Goal: Task Accomplishment & Management: Complete application form

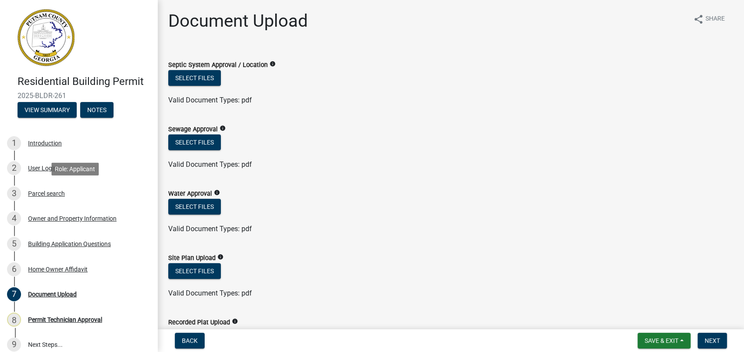
click at [52, 191] on div "Parcel search" at bounding box center [46, 194] width 37 height 6
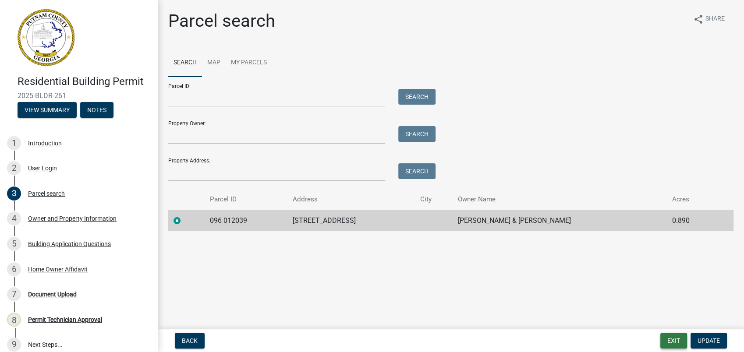
click at [673, 346] on button "Exit" at bounding box center [673, 341] width 27 height 16
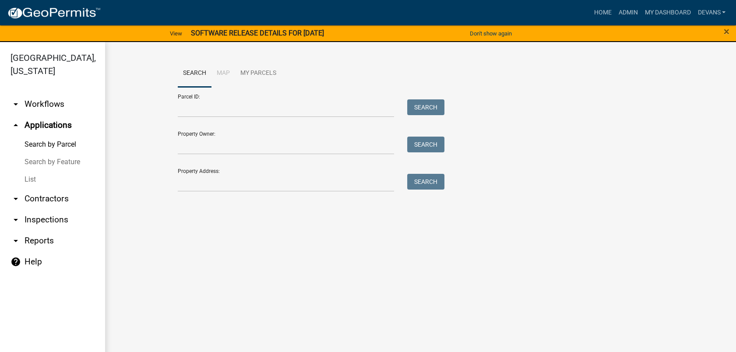
click at [30, 178] on link "List" at bounding box center [52, 180] width 105 height 18
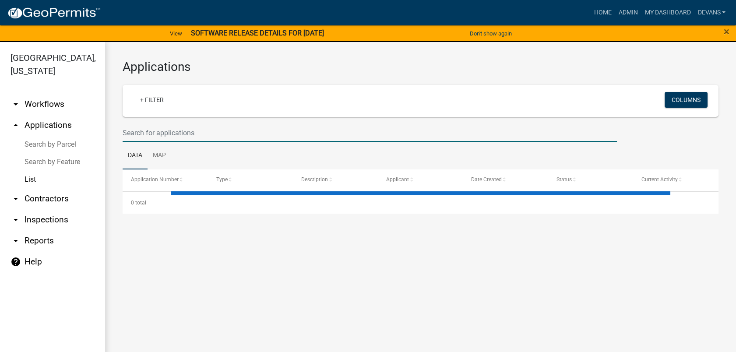
click at [149, 133] on input "text" at bounding box center [370, 133] width 495 height 18
select select "1: 25"
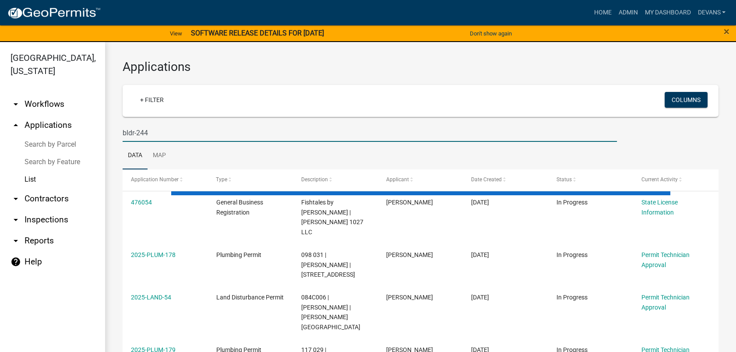
type input "bldr-244"
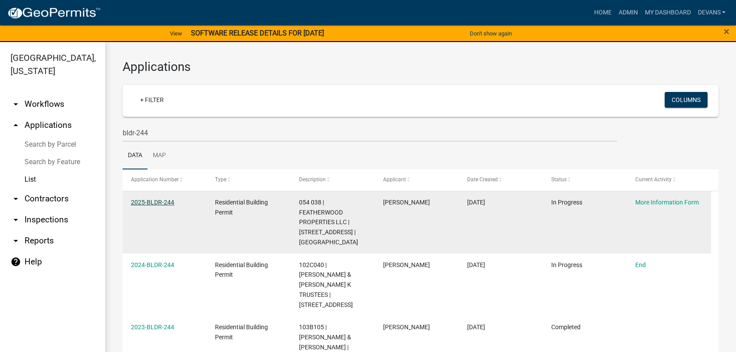
click at [140, 199] on link "2025-BLDR-244" at bounding box center [152, 202] width 43 height 7
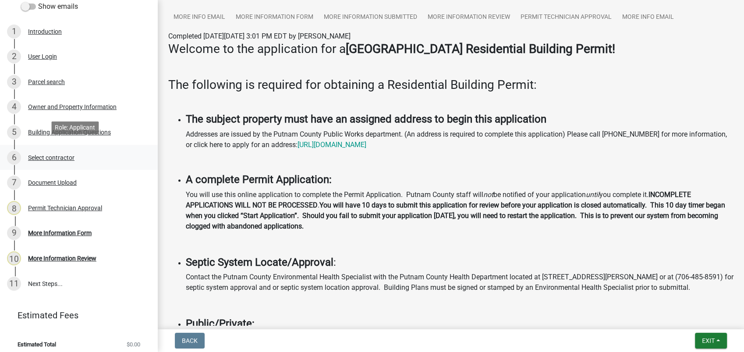
scroll to position [134, 0]
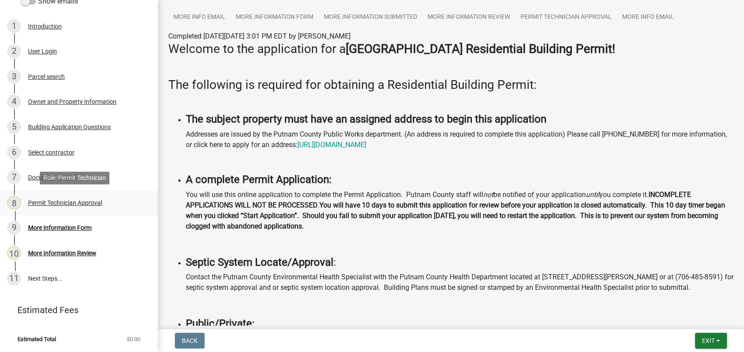
click at [55, 196] on div "8 Permit Technician Approval" at bounding box center [75, 203] width 137 height 14
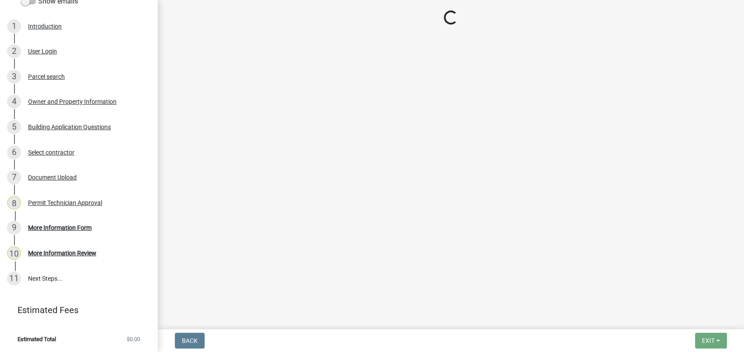
select select "a4366e26-0f82-401b-a682-956e4112ff86"
select select "83394b22-4a11-496c-8e5c-75ade2e72faf"
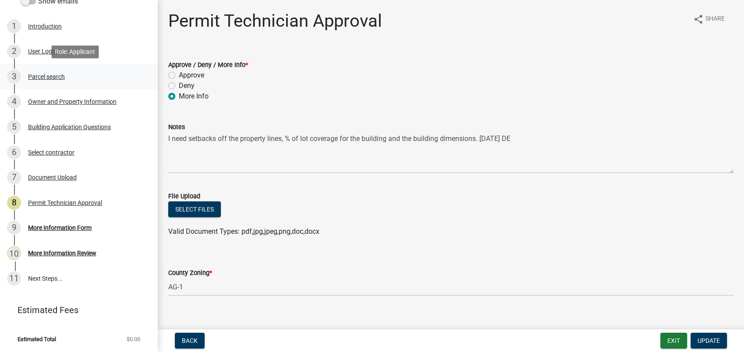
click at [72, 72] on div "3 Parcel search" at bounding box center [75, 77] width 137 height 14
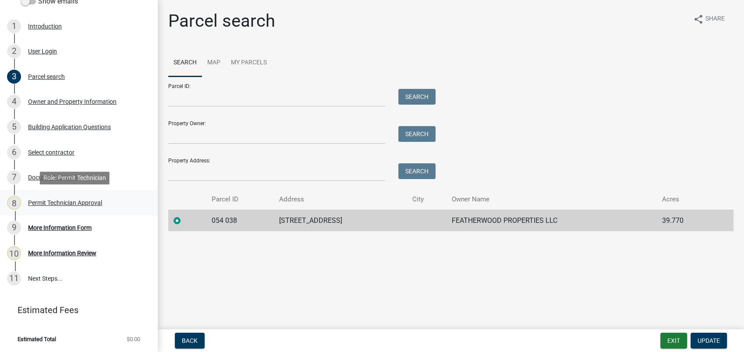
click at [77, 201] on div "Permit Technician Approval" at bounding box center [65, 203] width 74 height 6
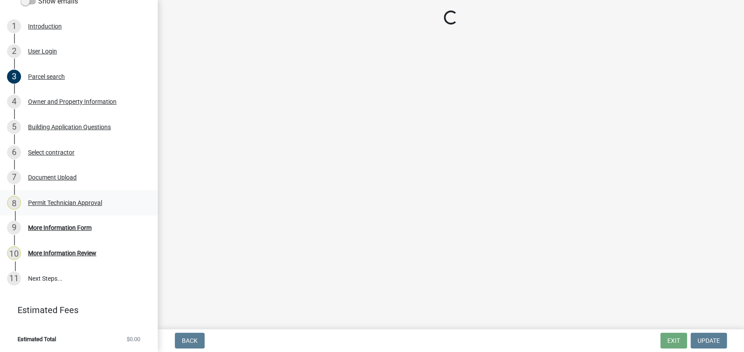
select select "a4366e26-0f82-401b-a682-956e4112ff86"
select select "83394b22-4a11-496c-8e5c-75ade2e72faf"
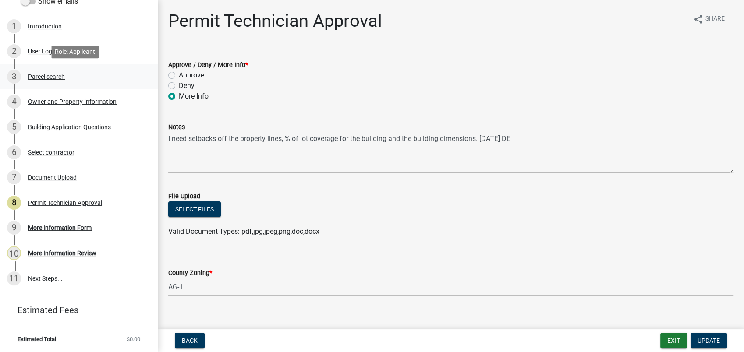
click at [61, 77] on div "Parcel search" at bounding box center [46, 77] width 37 height 6
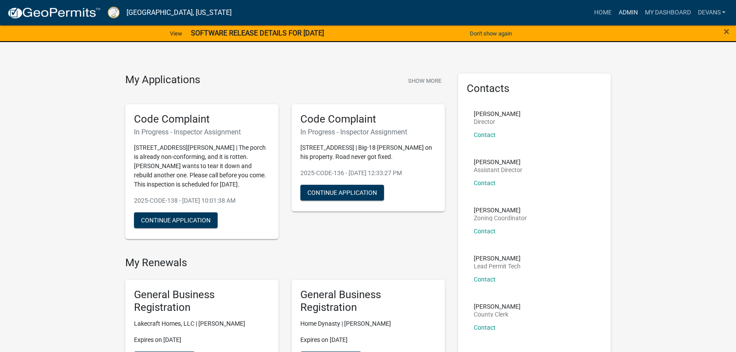
drag, startPoint x: 625, startPoint y: 11, endPoint x: 581, endPoint y: 20, distance: 44.8
click at [625, 11] on link "Admin" at bounding box center [628, 12] width 26 height 17
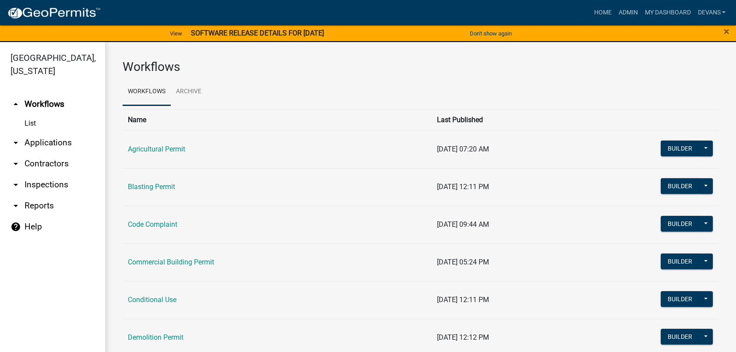
click at [60, 142] on link "arrow_drop_down Applications" at bounding box center [52, 142] width 105 height 21
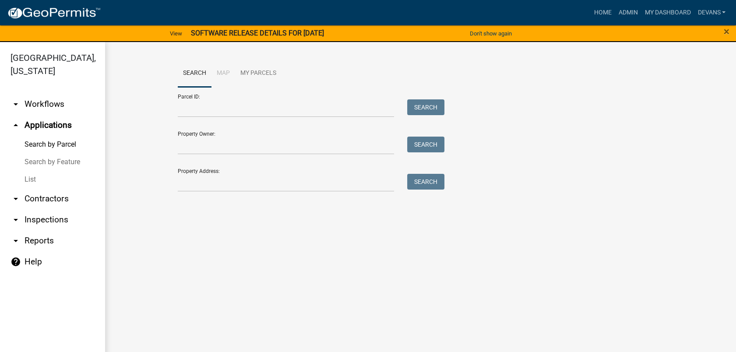
click at [23, 181] on link "List" at bounding box center [52, 180] width 105 height 18
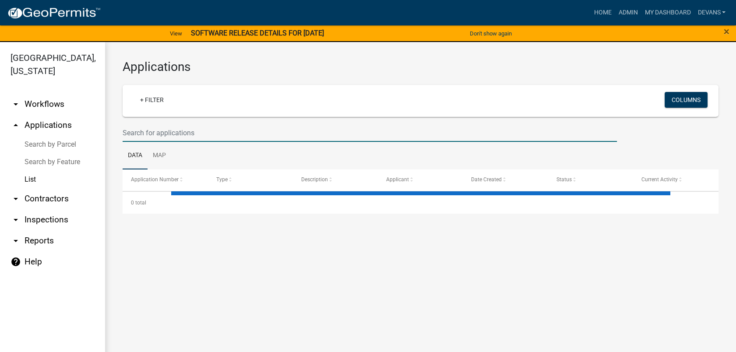
select select "1: 25"
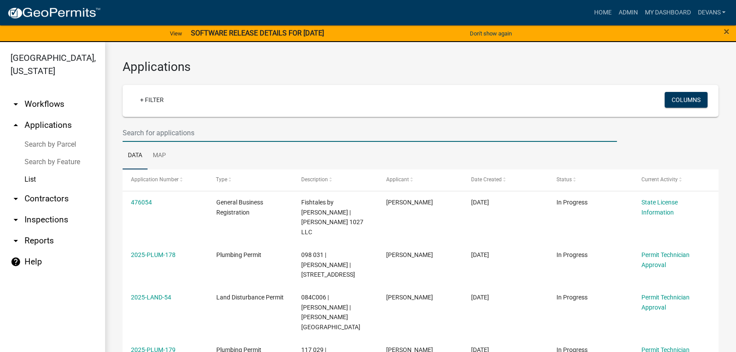
click at [192, 134] on input "text" at bounding box center [370, 133] width 495 height 18
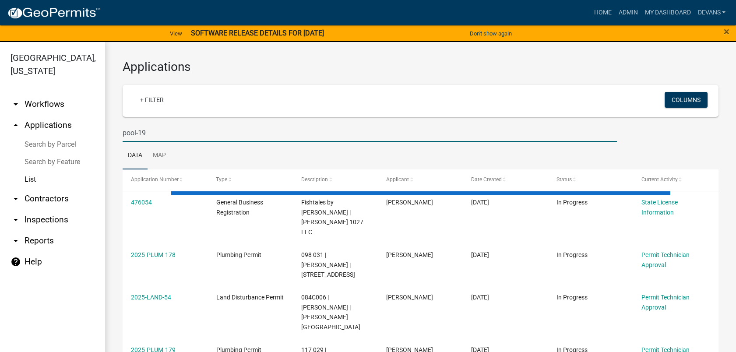
type input "pool-19"
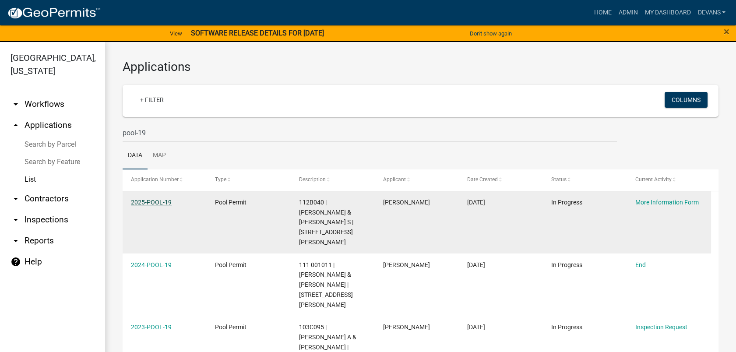
click at [146, 200] on link "2025-POOL-19" at bounding box center [151, 202] width 41 height 7
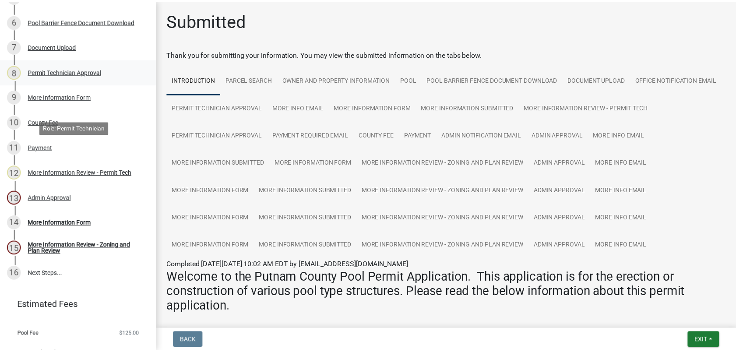
scroll to position [280, 0]
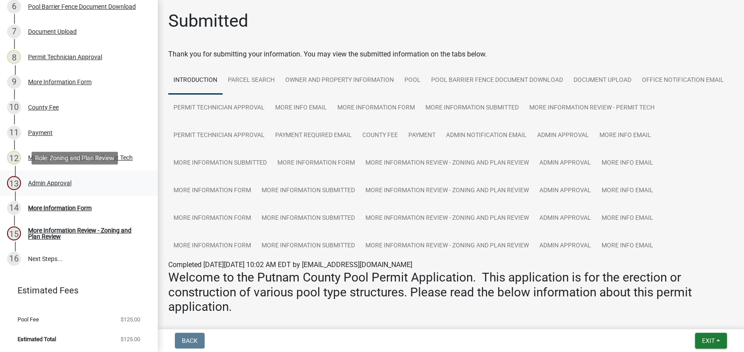
click at [49, 184] on div "Admin Approval" at bounding box center [49, 183] width 43 height 6
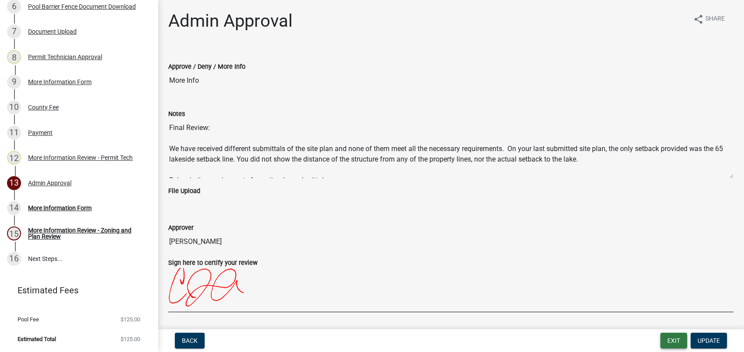
click at [676, 339] on button "Exit" at bounding box center [673, 341] width 27 height 16
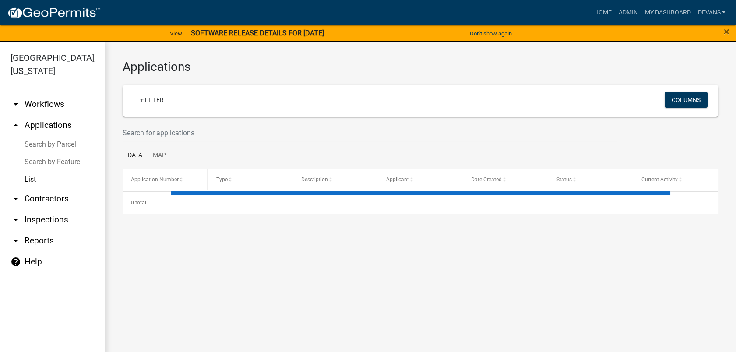
select select "1: 25"
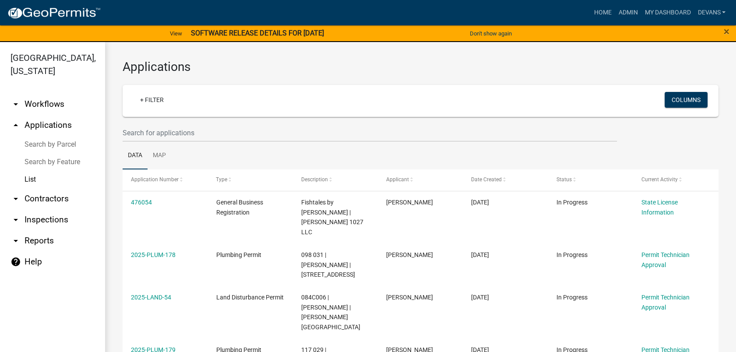
click at [30, 128] on link "arrow_drop_up Applications" at bounding box center [52, 125] width 105 height 21
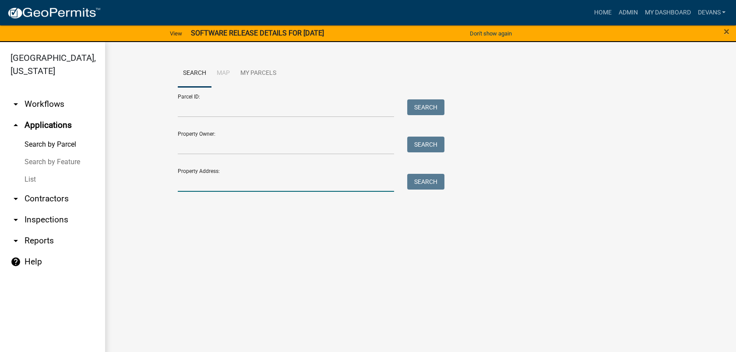
click at [207, 182] on input "Property Address:" at bounding box center [286, 183] width 217 height 18
type input "172 hickory point"
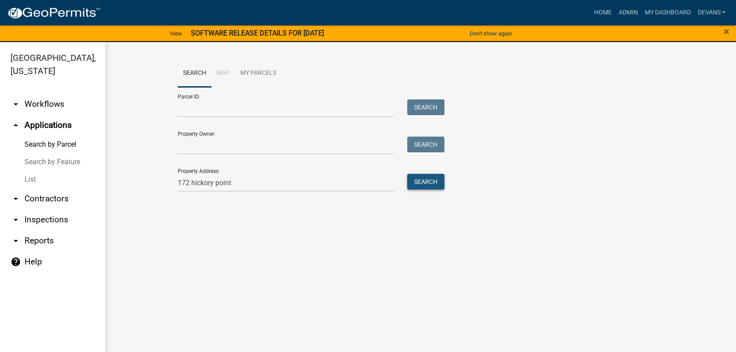
click at [424, 174] on button "Search" at bounding box center [425, 182] width 37 height 16
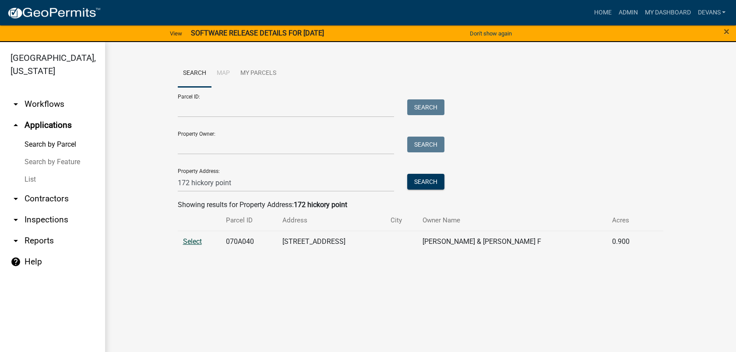
click at [190, 244] on span "Select" at bounding box center [192, 241] width 19 height 8
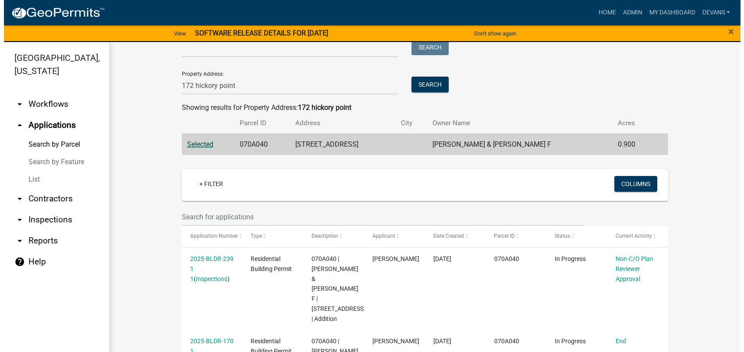
scroll to position [179, 0]
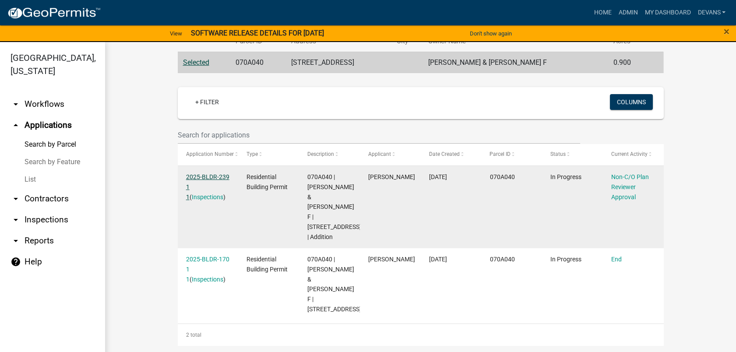
click at [201, 177] on link "2025-BLDR-239 1 1" at bounding box center [207, 186] width 43 height 27
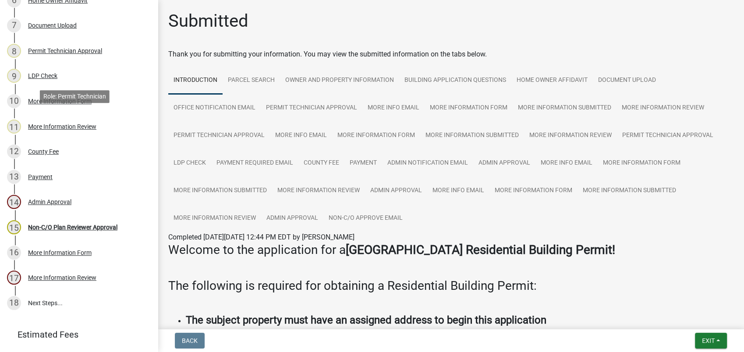
scroll to position [292, 0]
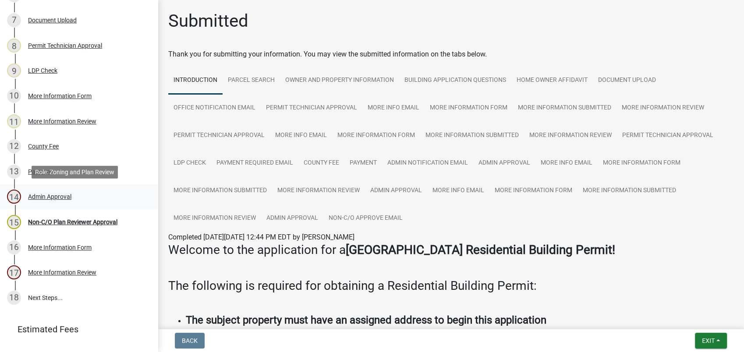
click at [56, 194] on div "Admin Approval" at bounding box center [49, 197] width 43 height 6
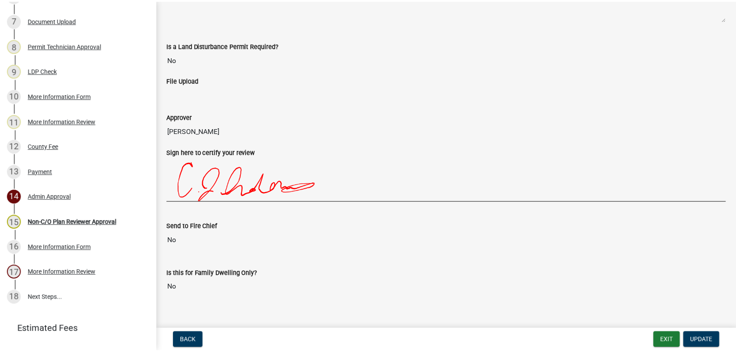
scroll to position [168, 0]
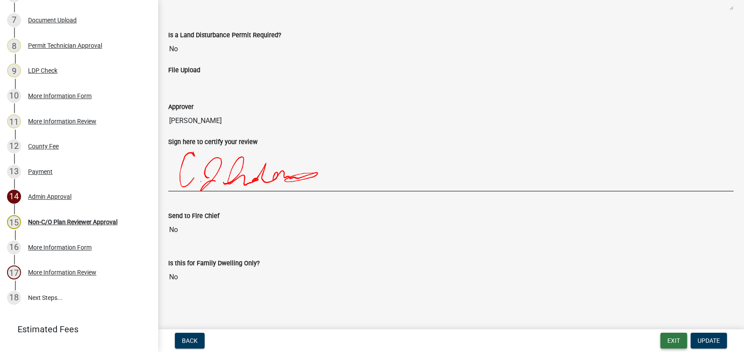
click at [665, 344] on button "Exit" at bounding box center [673, 341] width 27 height 16
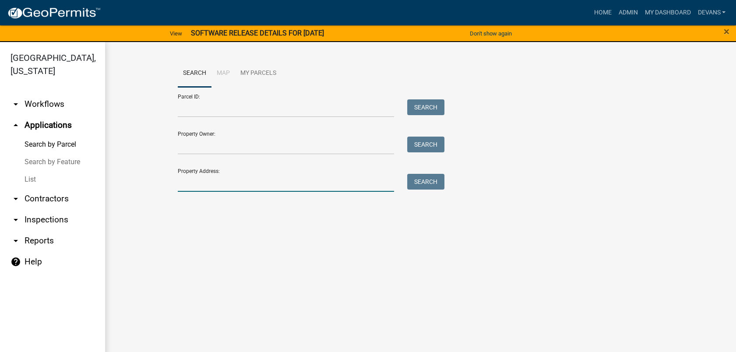
click at [216, 187] on input "Property Address:" at bounding box center [286, 183] width 217 height 18
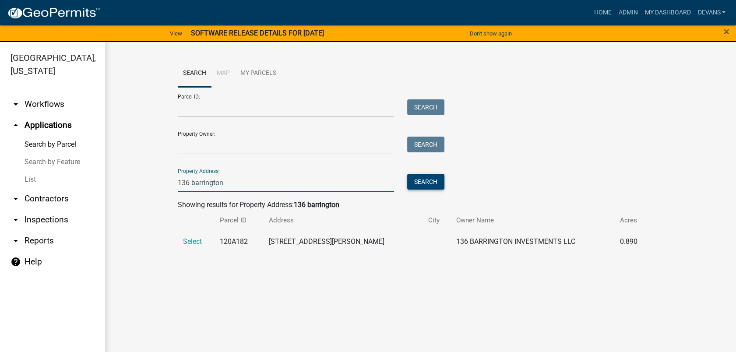
type input "136 barrington"
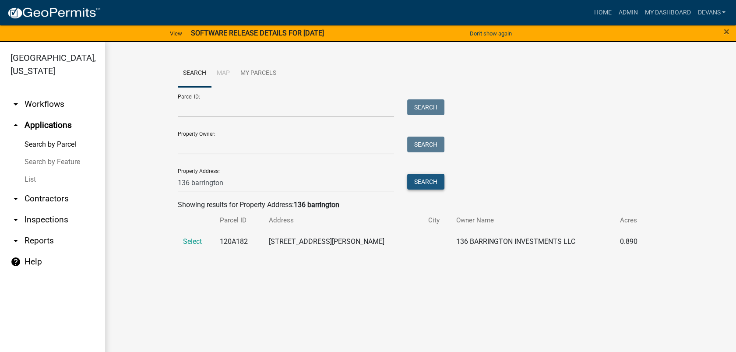
click at [425, 188] on button "Search" at bounding box center [425, 182] width 37 height 16
click at [418, 178] on button "Search" at bounding box center [425, 182] width 37 height 16
click at [186, 238] on span "Select" at bounding box center [192, 241] width 19 height 8
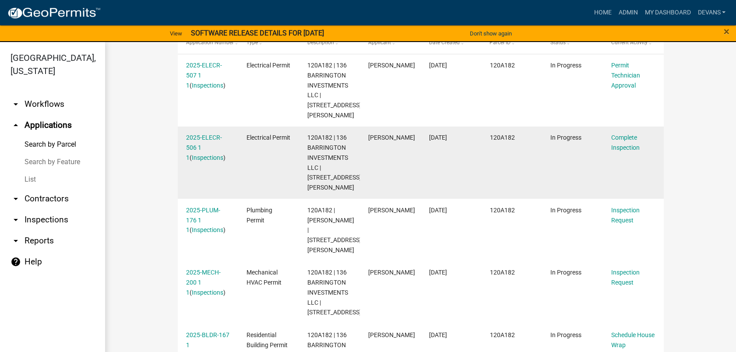
scroll to position [292, 0]
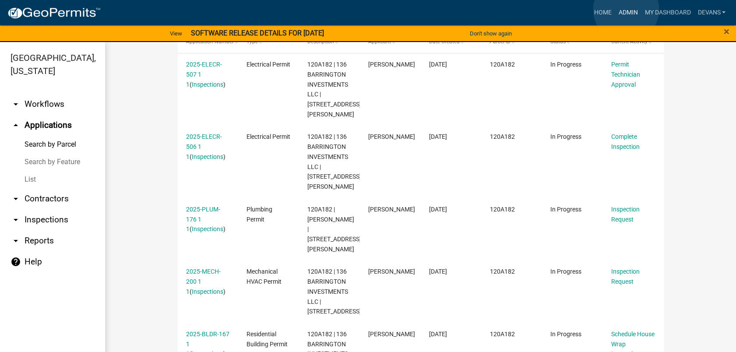
click at [626, 10] on link "Admin" at bounding box center [628, 12] width 26 height 17
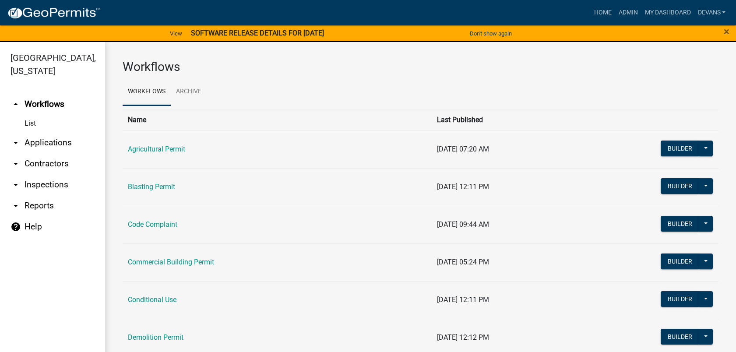
click at [62, 139] on link "arrow_drop_down Applications" at bounding box center [52, 142] width 105 height 21
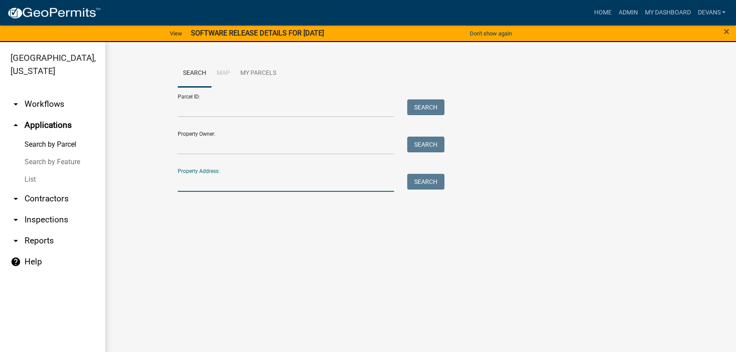
click at [202, 187] on input "Property Address:" at bounding box center [286, 183] width 217 height 18
type input "101 greensboro"
click at [424, 182] on button "Search" at bounding box center [425, 182] width 37 height 16
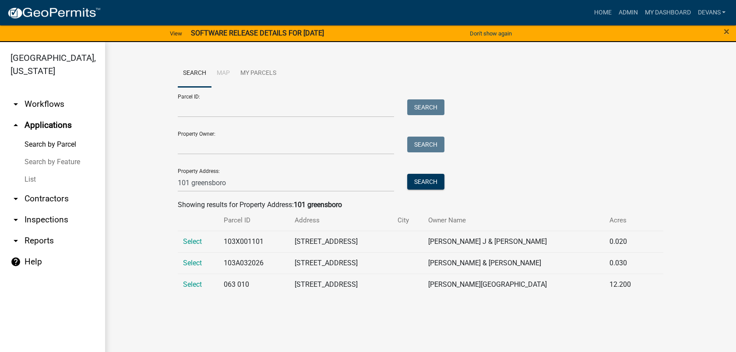
click at [191, 278] on td "Select" at bounding box center [198, 284] width 41 height 21
click at [193, 281] on span "Select" at bounding box center [192, 284] width 19 height 8
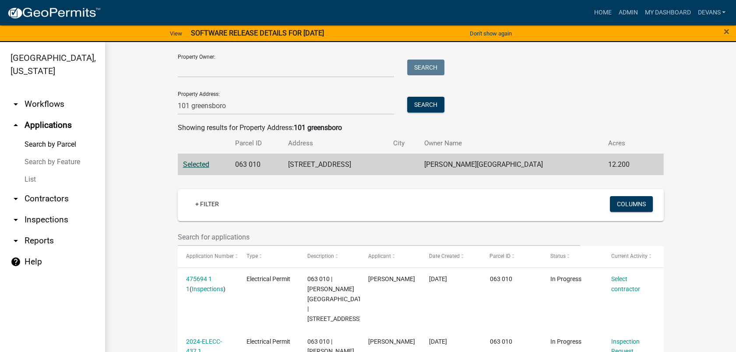
scroll to position [243, 0]
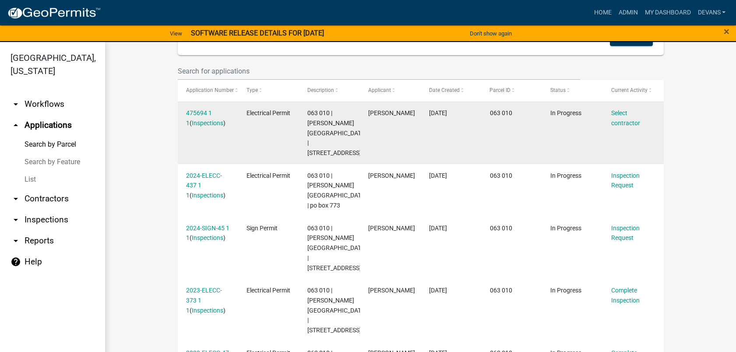
click at [192, 116] on div "475694 1 1 ( Inspections )" at bounding box center [208, 118] width 44 height 20
click at [203, 112] on link "475694 1 1" at bounding box center [199, 118] width 26 height 17
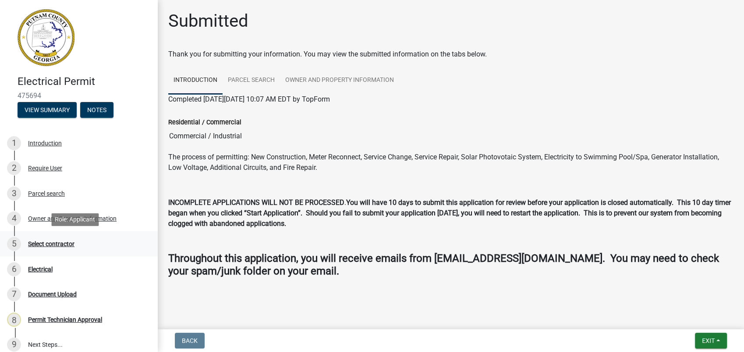
click at [66, 242] on div "Select contractor" at bounding box center [51, 244] width 46 height 6
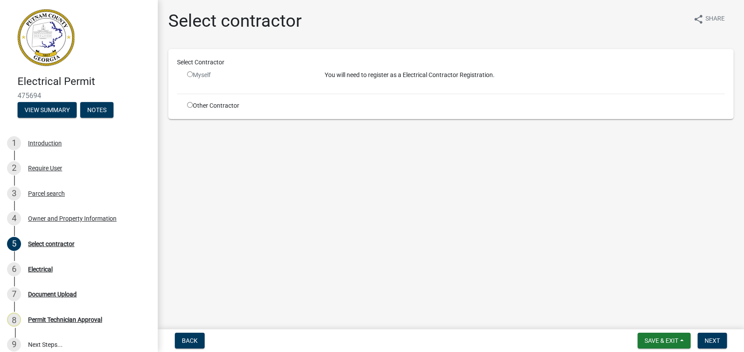
click at [198, 74] on div "Myself" at bounding box center [249, 75] width 124 height 9
click at [190, 74] on input "radio" at bounding box center [190, 74] width 6 height 6
click at [188, 72] on input "radio" at bounding box center [190, 74] width 6 height 6
click at [709, 343] on span "Next" at bounding box center [711, 340] width 15 height 7
click at [191, 74] on input "radio" at bounding box center [190, 74] width 6 height 6
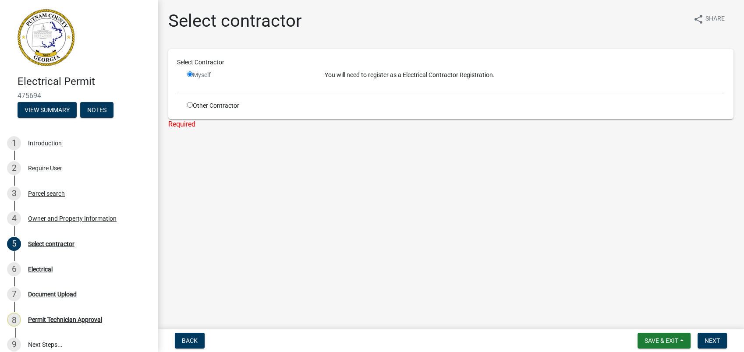
radio input "false"
click at [385, 238] on main "Select contractor share Share Select Contractor Myself You will need to registe…" at bounding box center [451, 163] width 586 height 326
click at [663, 346] on button "Save & Exit" at bounding box center [663, 341] width 53 height 16
click at [659, 318] on button "Save & Exit" at bounding box center [655, 318] width 70 height 21
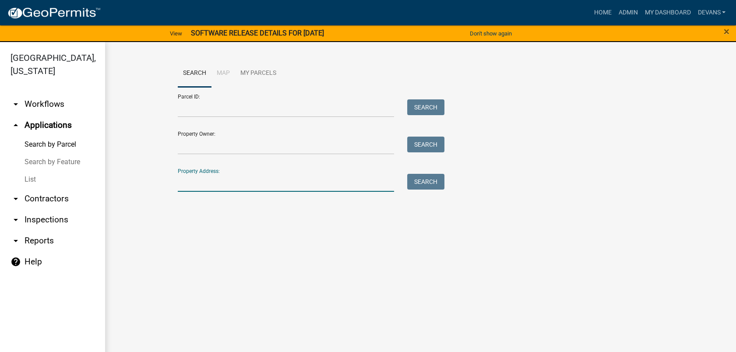
click at [204, 189] on input "Property Address:" at bounding box center [286, 183] width 217 height 18
click at [39, 178] on link "List" at bounding box center [52, 180] width 105 height 18
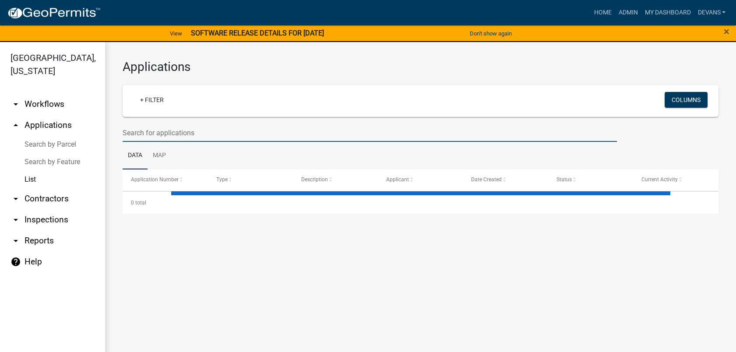
click at [159, 131] on input "text" at bounding box center [370, 133] width 495 height 18
select select "1: 25"
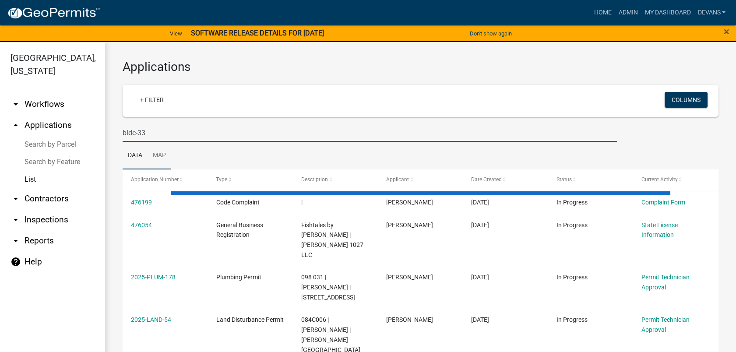
type input "bldc-33"
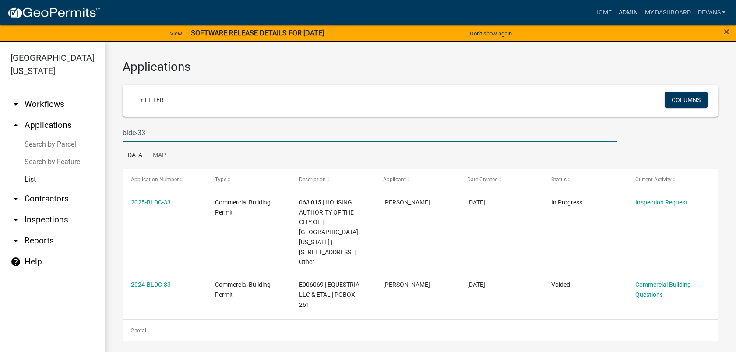
click at [636, 12] on link "Admin" at bounding box center [628, 12] width 26 height 17
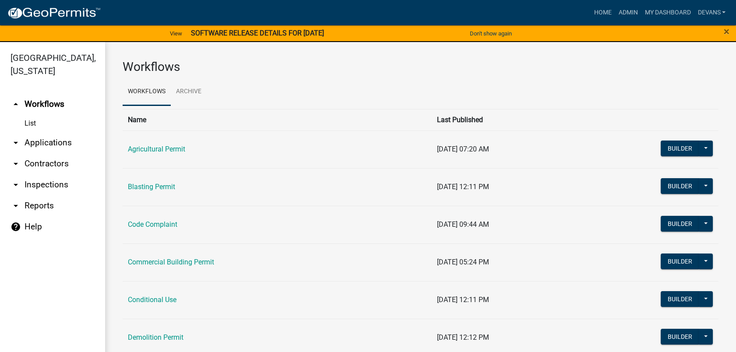
click at [49, 137] on link "arrow_drop_down Applications" at bounding box center [52, 142] width 105 height 21
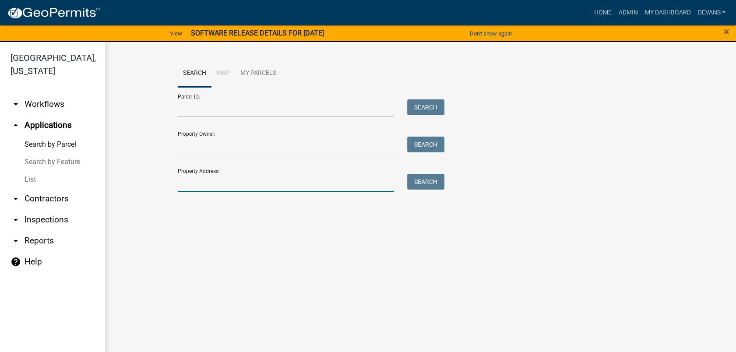
click at [182, 179] on input "Property Address:" at bounding box center [286, 183] width 217 height 18
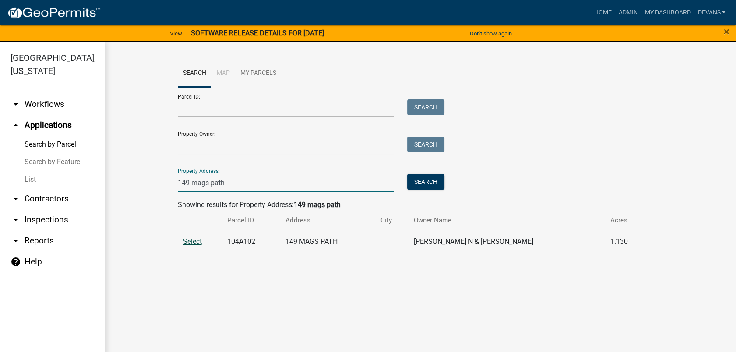
type input "149 mags path"
click at [188, 239] on span "Select" at bounding box center [192, 241] width 19 height 8
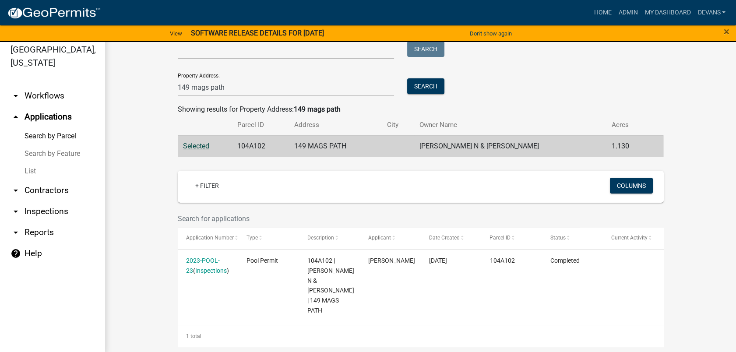
scroll to position [11, 0]
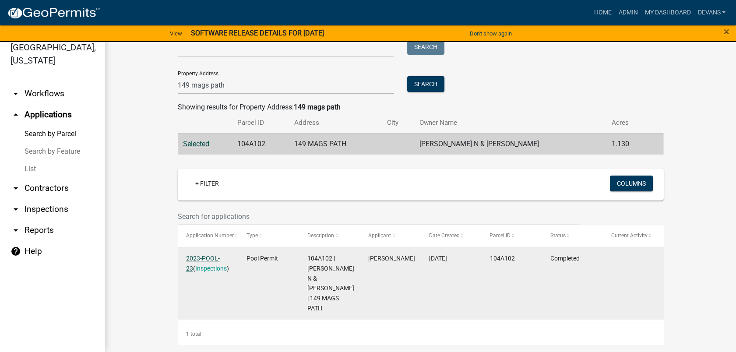
click at [189, 256] on link "2023-POOL-23" at bounding box center [203, 263] width 34 height 17
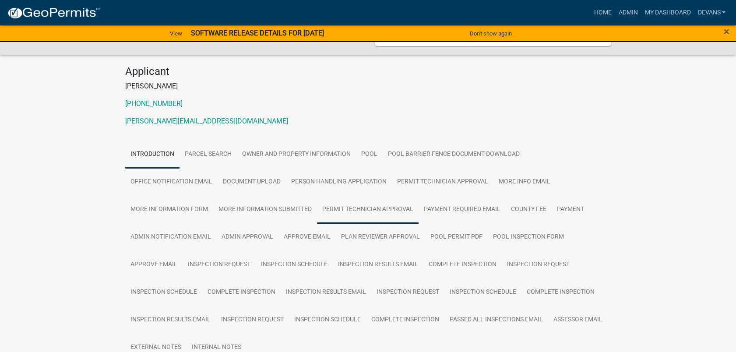
scroll to position [97, 0]
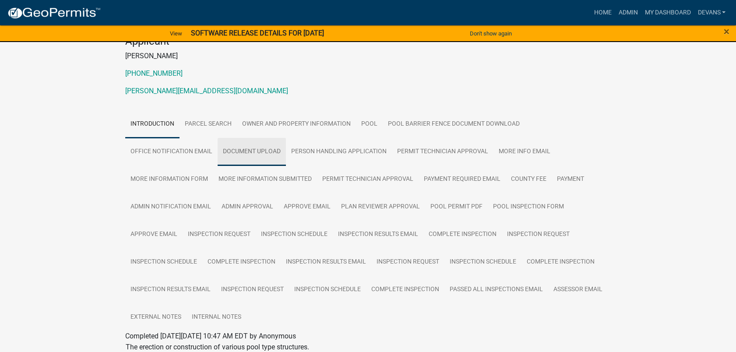
click at [251, 152] on link "Document Upload" at bounding box center [252, 152] width 68 height 28
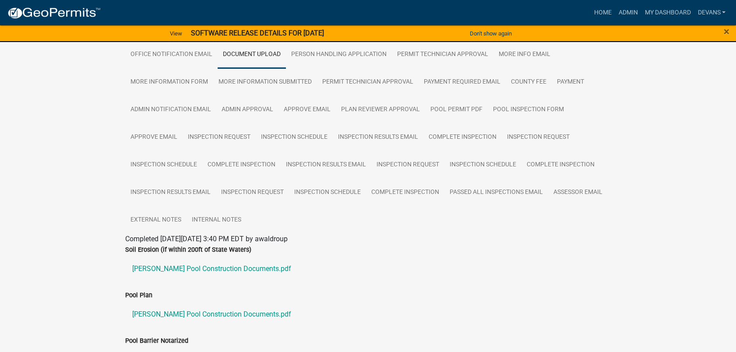
scroll to position [340, 0]
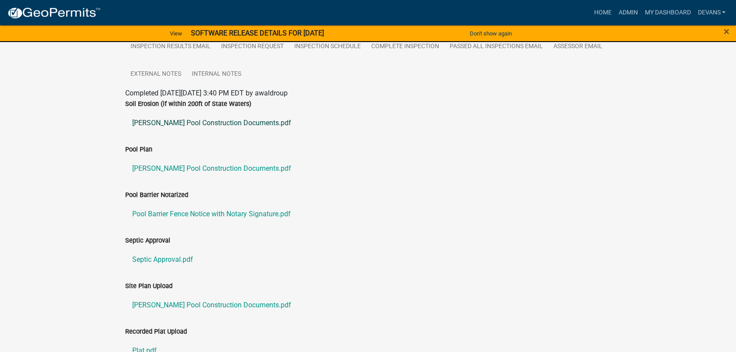
click at [235, 124] on link "SPRAYBERRY Pool Construction Documents.pdf" at bounding box center [368, 123] width 486 height 21
click at [224, 216] on link "Pool Barrier Fence Notice with Notary Signature.pdf" at bounding box center [368, 214] width 486 height 21
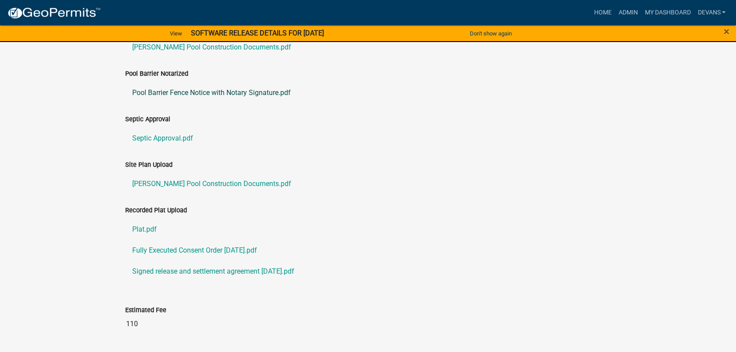
scroll to position [484, 0]
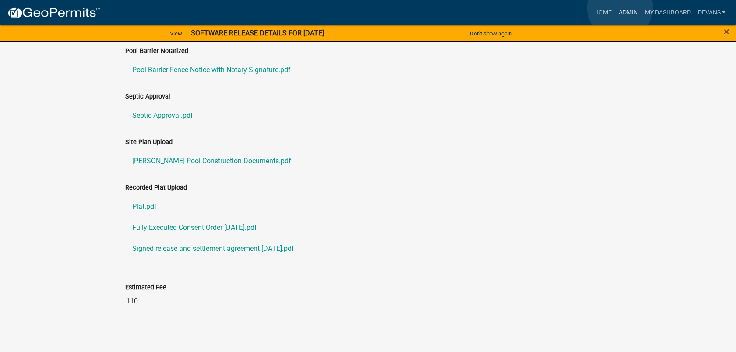
click at [620, 7] on link "Admin" at bounding box center [628, 12] width 26 height 17
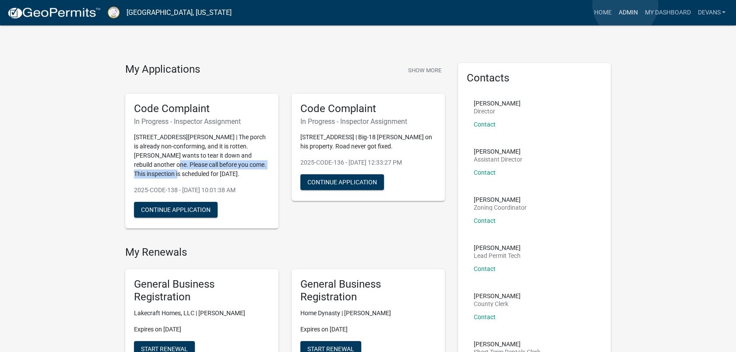
click at [626, 5] on link "Admin" at bounding box center [628, 12] width 26 height 17
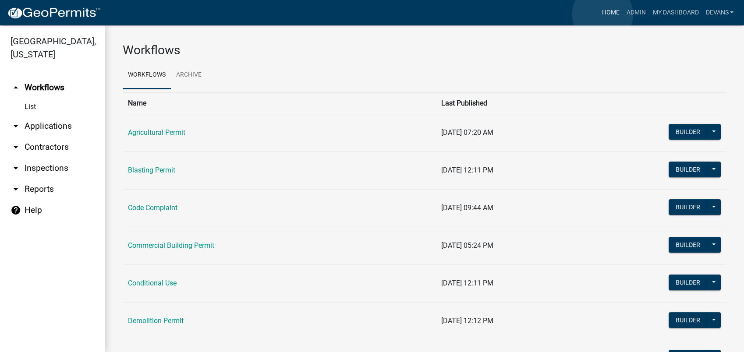
click at [602, 14] on link "Home" at bounding box center [610, 12] width 25 height 17
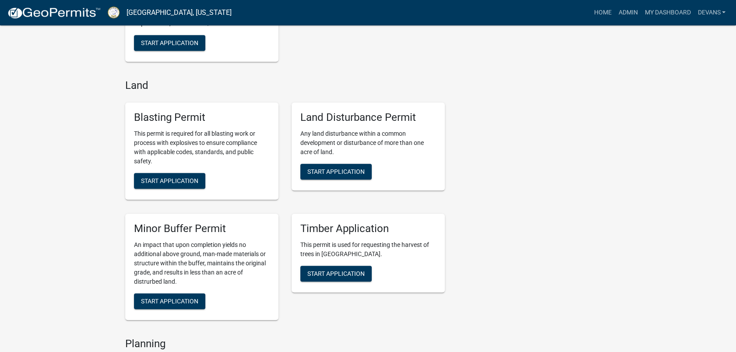
scroll to position [1654, 0]
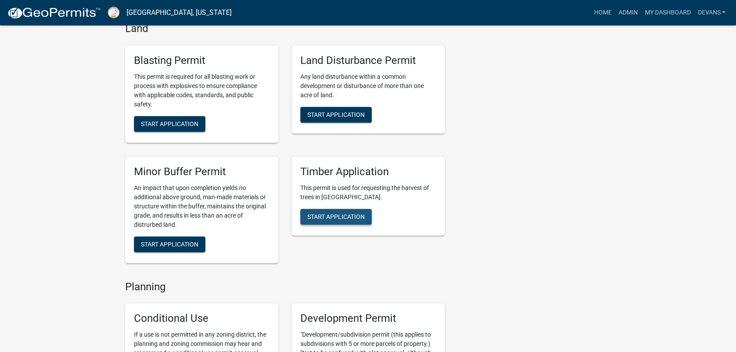
click at [331, 213] on span "Start Application" at bounding box center [336, 216] width 57 height 7
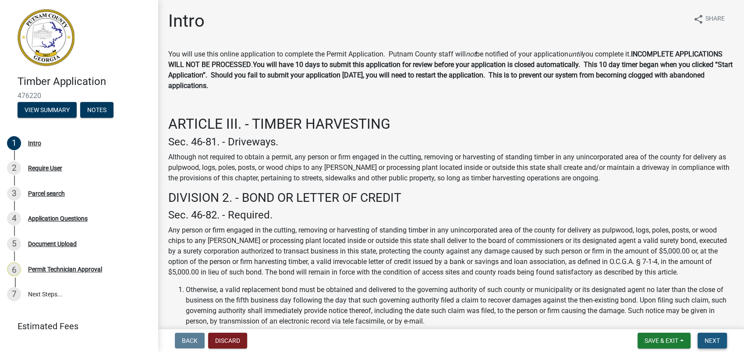
click at [710, 342] on span "Next" at bounding box center [711, 340] width 15 height 7
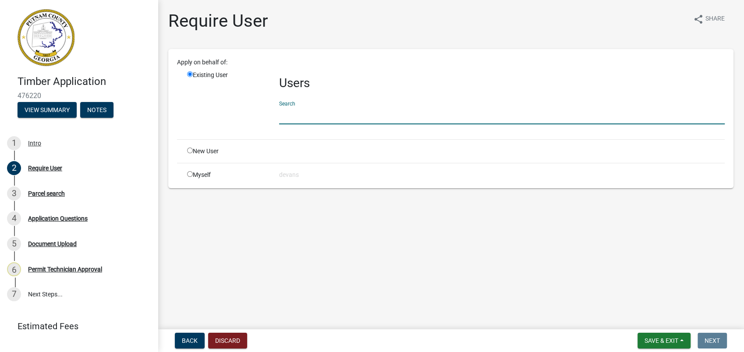
click at [287, 119] on input "text" at bounding box center [501, 115] width 445 height 18
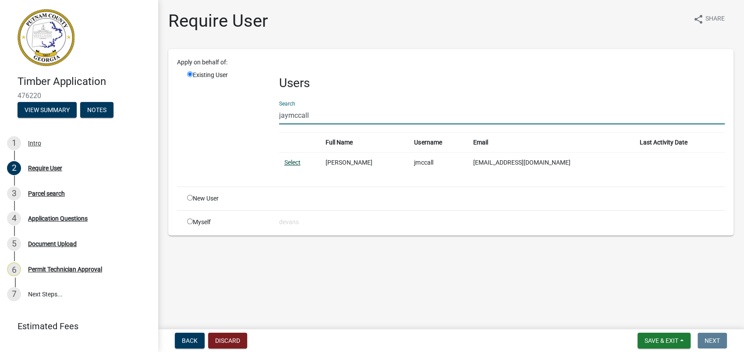
type input "jaymccall"
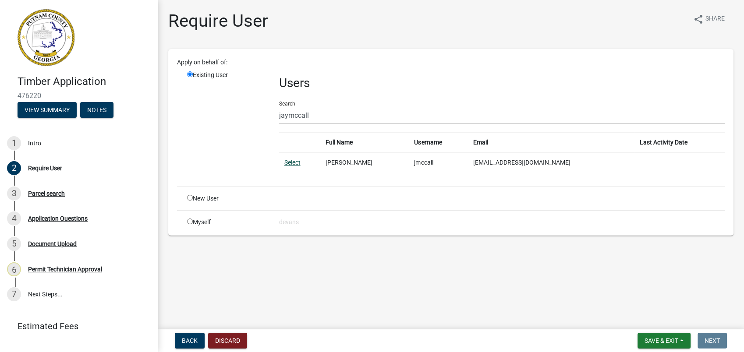
click at [294, 164] on link "Select" at bounding box center [292, 162] width 16 height 7
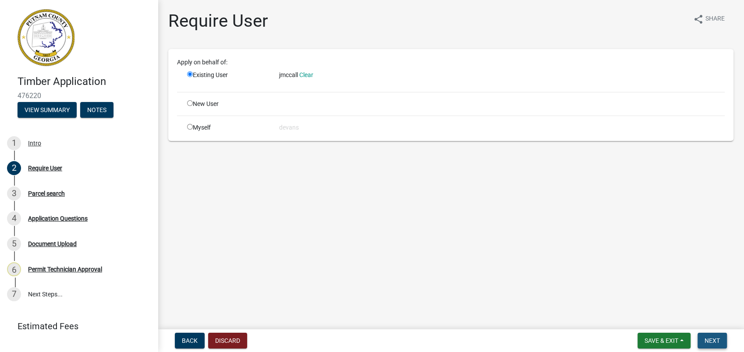
click at [714, 342] on span "Next" at bounding box center [711, 340] width 15 height 7
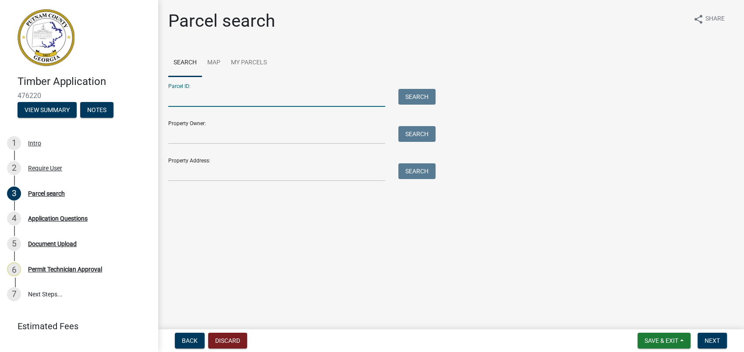
click at [191, 99] on input "Parcel ID:" at bounding box center [276, 98] width 217 height 18
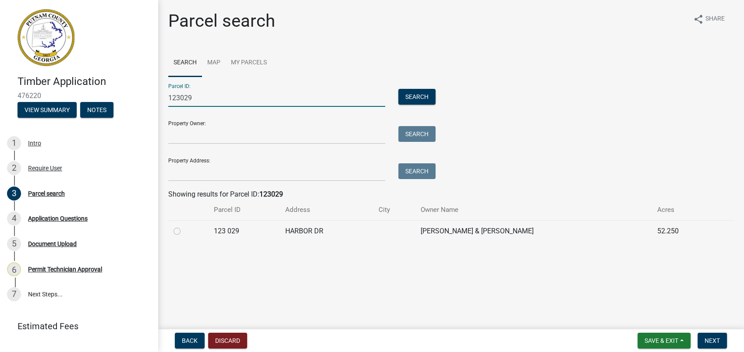
type input "123029"
click at [184, 226] on label at bounding box center [184, 226] width 0 height 0
click at [184, 230] on 029 "radio" at bounding box center [187, 229] width 6 height 6
radio 029 "true"
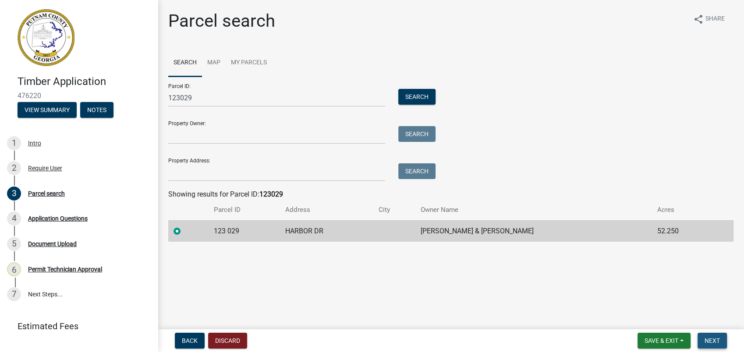
click at [715, 335] on button "Next" at bounding box center [711, 341] width 29 height 16
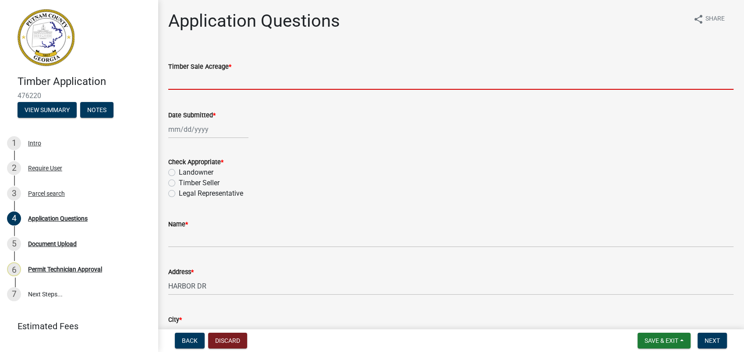
click at [206, 85] on input "text" at bounding box center [450, 81] width 565 height 18
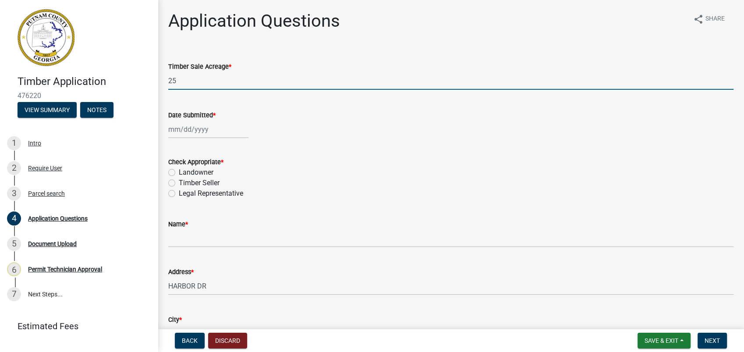
type input "25"
select select "9"
select select "2025"
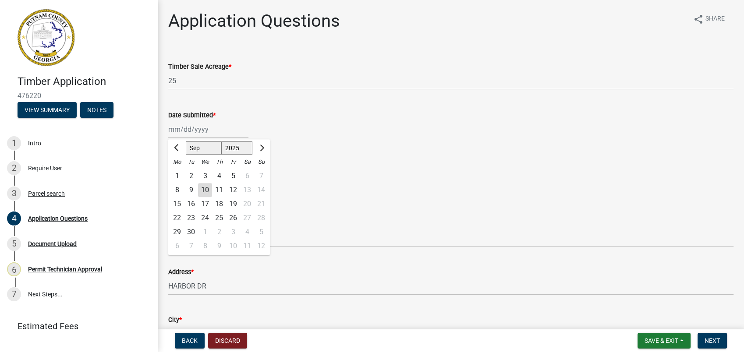
click at [180, 128] on input "Date Submitted *" at bounding box center [208, 129] width 80 height 18
click at [234, 178] on div "5" at bounding box center [233, 176] width 14 height 14
type input "09/05/2025"
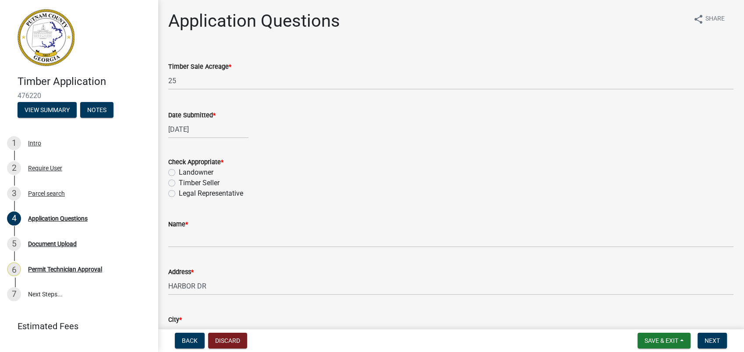
click at [179, 173] on label "Landowner" at bounding box center [196, 172] width 35 height 11
click at [179, 173] on input "Landowner" at bounding box center [182, 170] width 6 height 6
radio input "true"
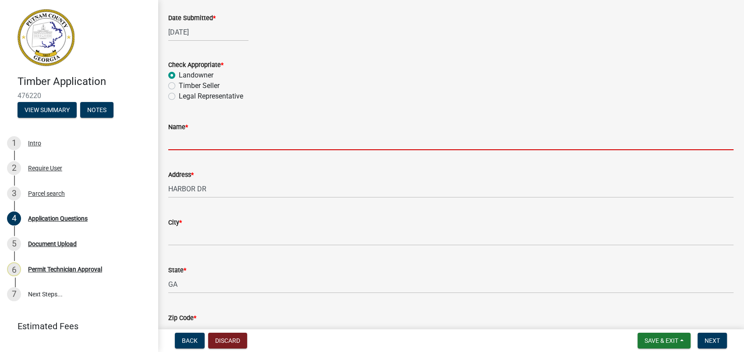
click at [188, 147] on input "Name *" at bounding box center [450, 141] width 565 height 18
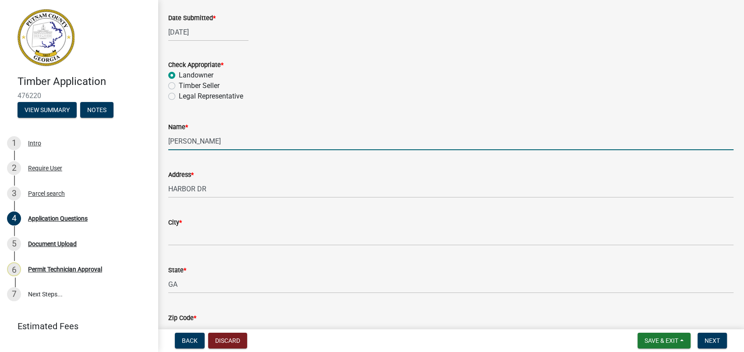
type input "Kristopher Pope"
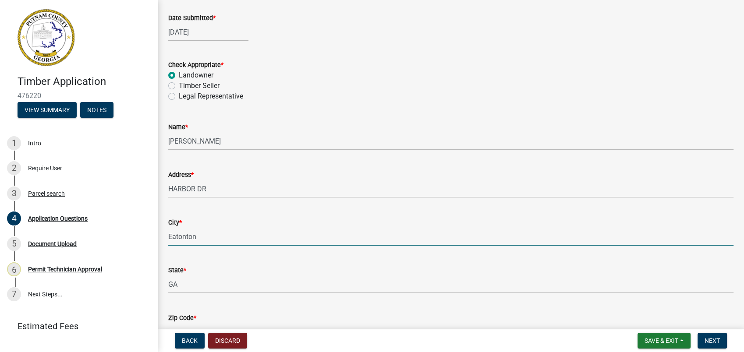
type input "Eatonton"
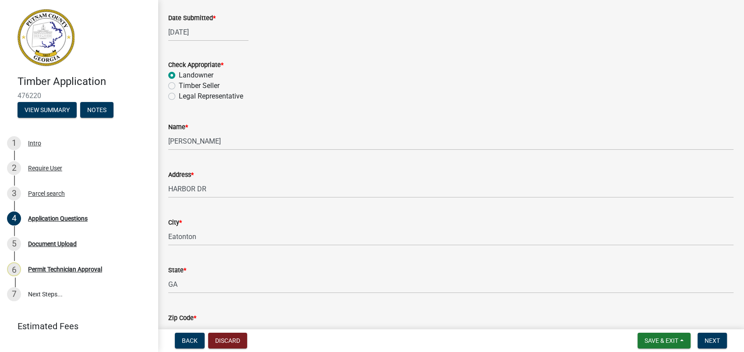
scroll to position [112, 0]
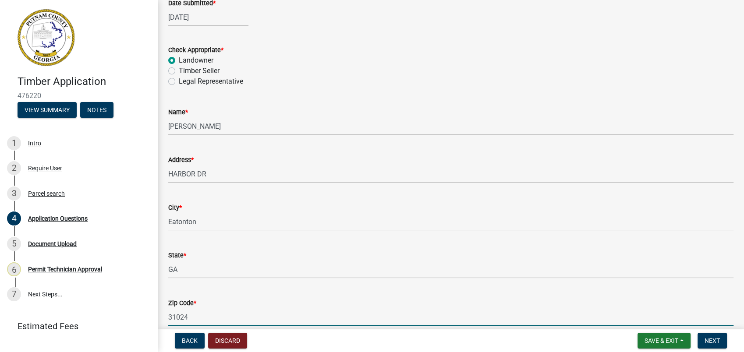
type input "q"
type input "31024"
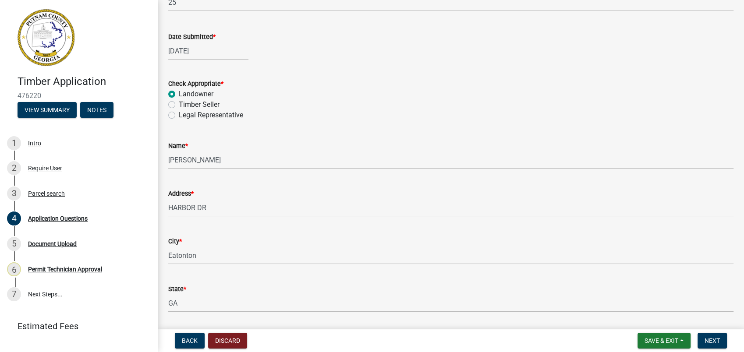
scroll to position [64, 0]
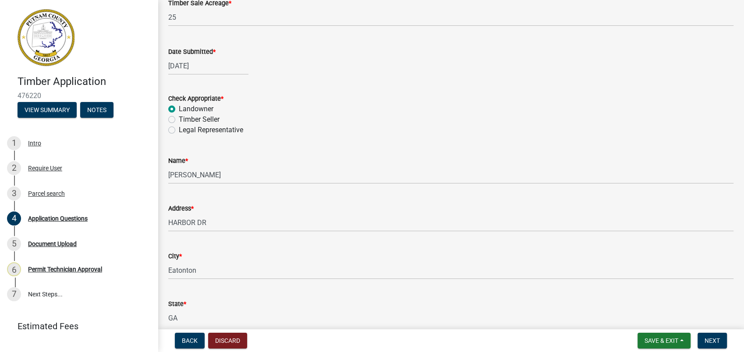
click at [371, 134] on div "Legal Representative" at bounding box center [450, 130] width 565 height 11
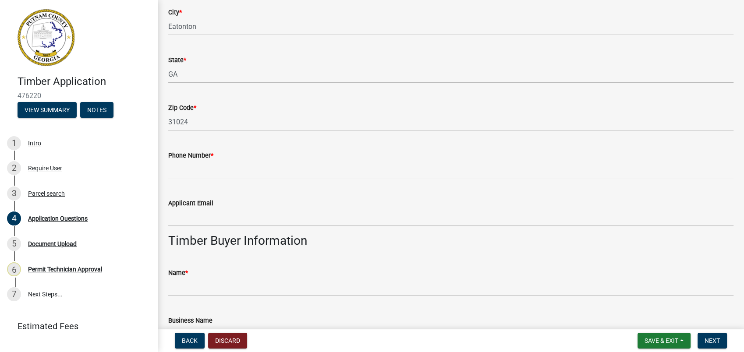
scroll to position [307, 0]
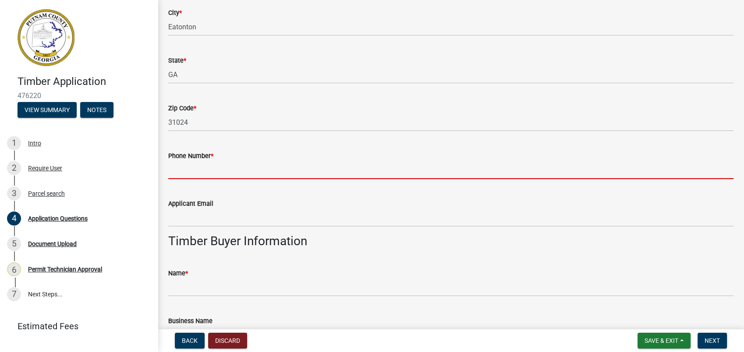
click at [178, 172] on input "Phone Number *" at bounding box center [450, 170] width 565 height 18
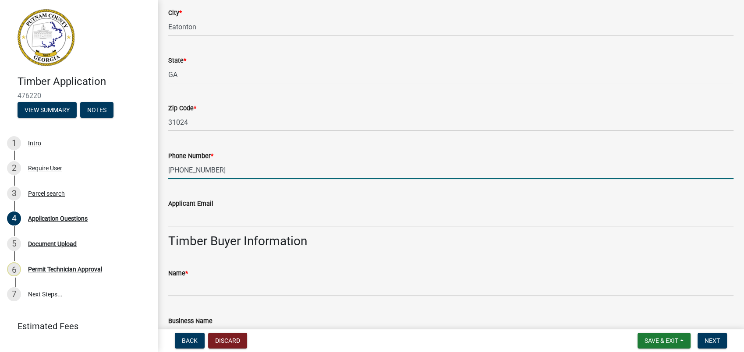
type input "404-402-2207"
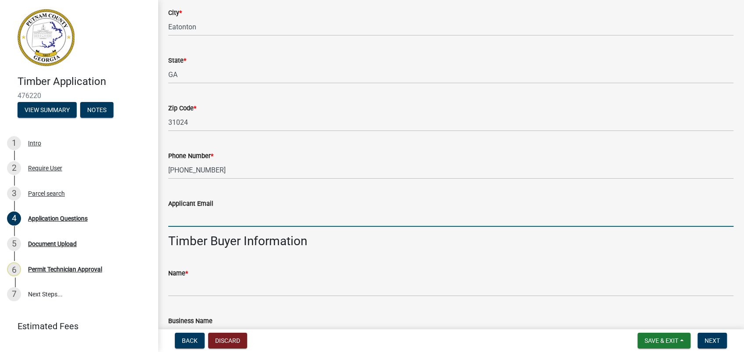
click at [201, 212] on input "Applicant Email" at bounding box center [450, 218] width 565 height 18
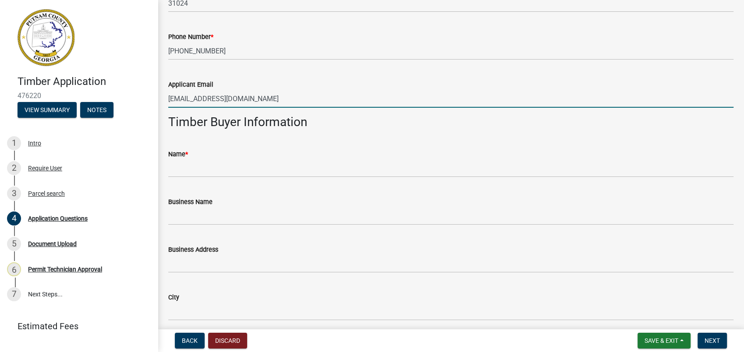
scroll to position [453, 0]
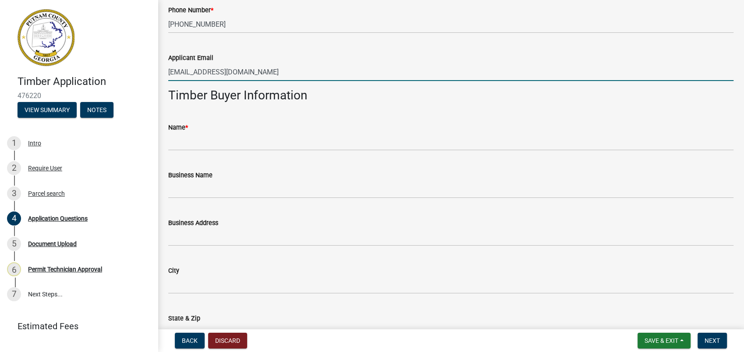
type input "howtotrapbeavers@gmail.com"
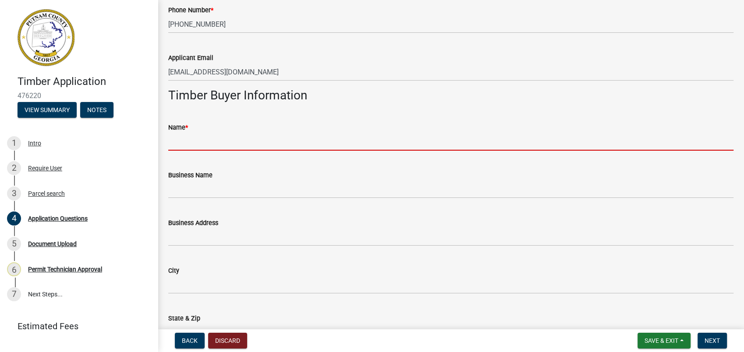
click at [223, 143] on input "Name *" at bounding box center [450, 142] width 565 height 18
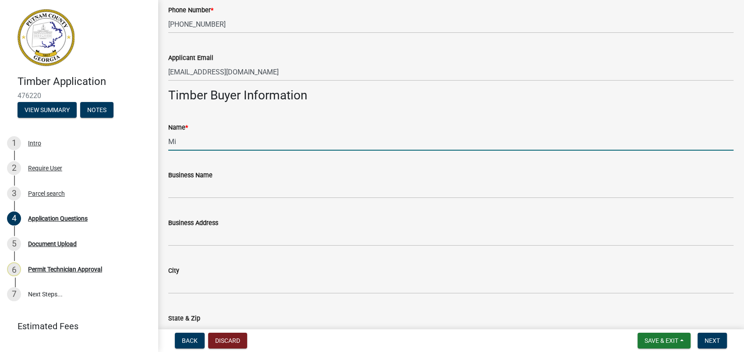
type input "M"
type input "Jay McCall"
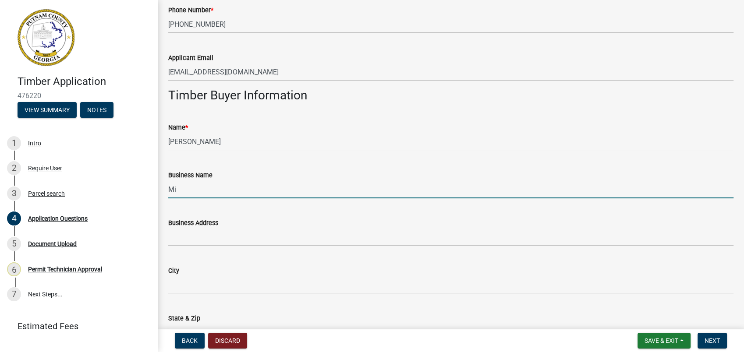
type input "Middle Ga Timber"
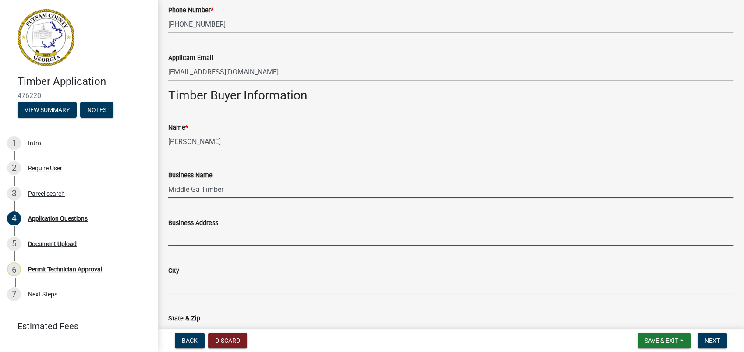
type input "P.O. Box 4030"
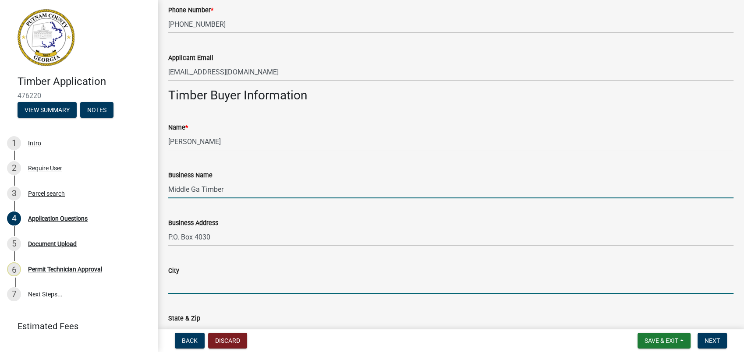
type input "Eatonton"
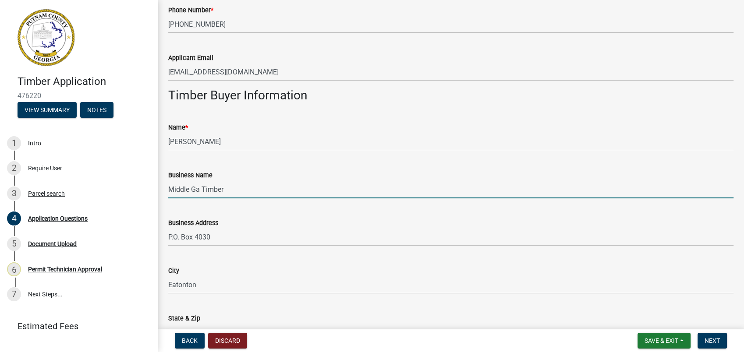
type input "Ga"
type input "4782322353"
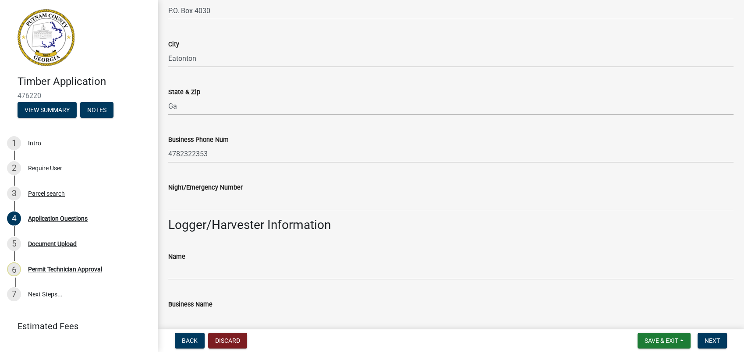
scroll to position [745, 0]
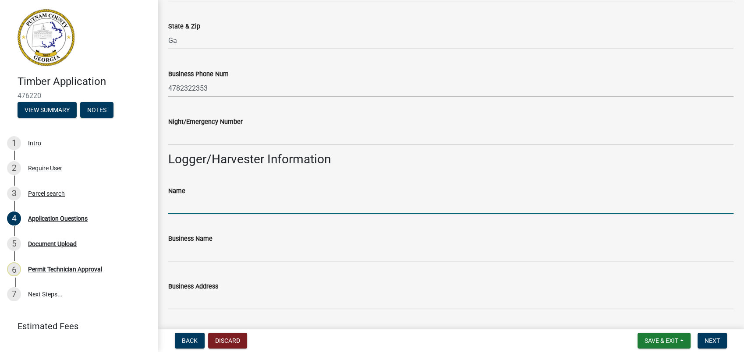
click at [211, 202] on input "Name" at bounding box center [450, 205] width 565 height 18
type input "Jay McCall"
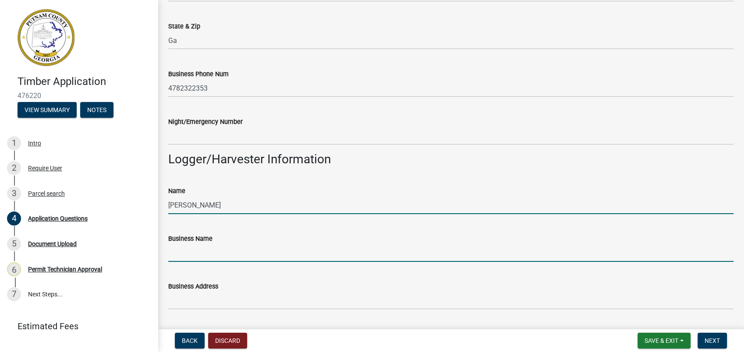
type input "Middle Ga Timber"
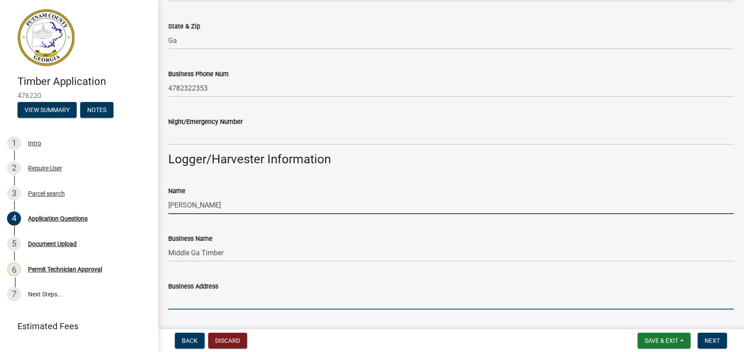
type input "P.O. Box 4030"
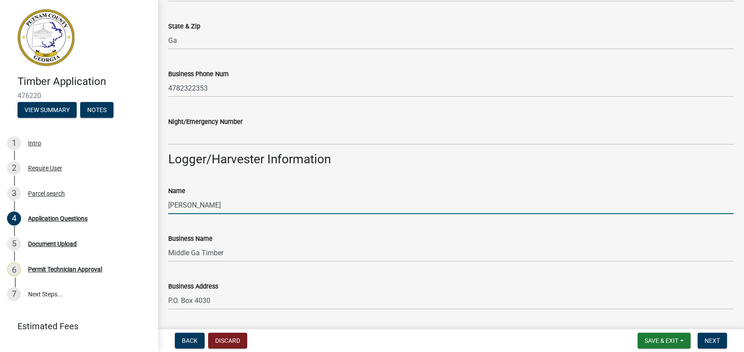
type input "Eatonton"
type input "Ga"
type input "4782322353"
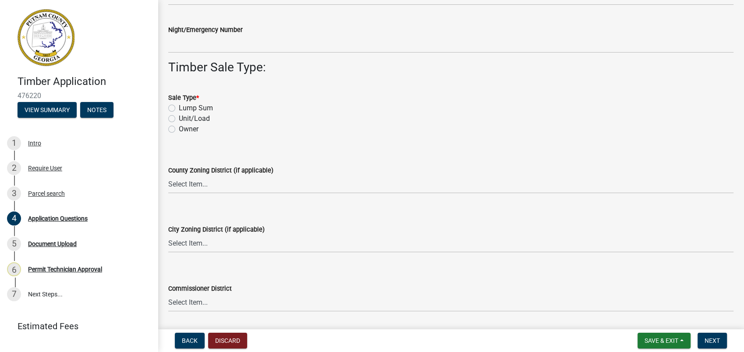
scroll to position [1135, 0]
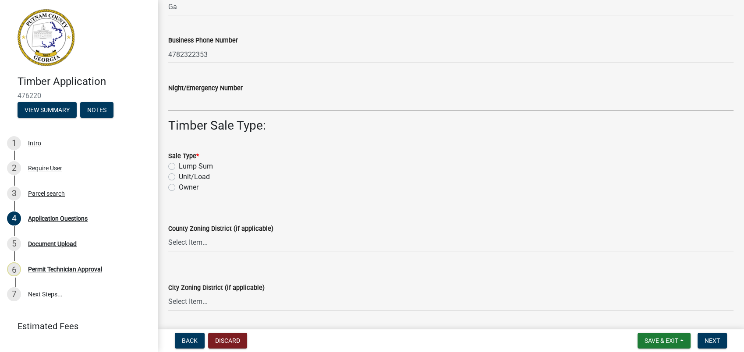
click at [179, 175] on label "Unit/Load" at bounding box center [194, 177] width 31 height 11
click at [179, 175] on input "Unit/Load" at bounding box center [182, 175] width 6 height 6
radio input "true"
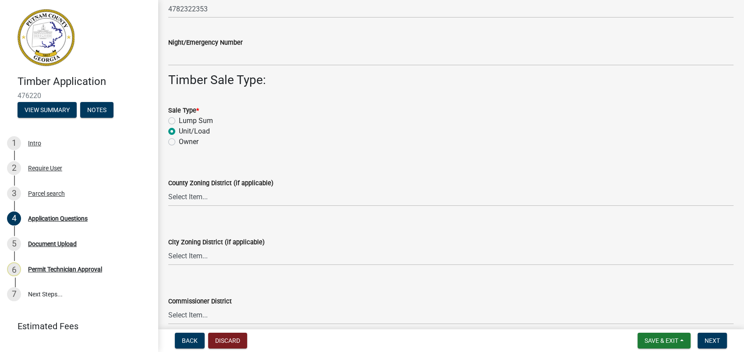
scroll to position [1232, 0]
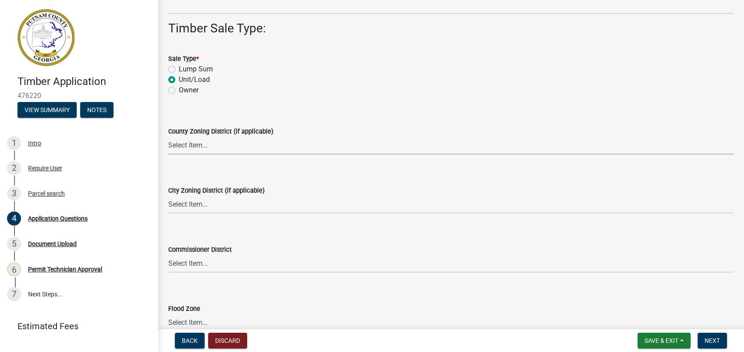
click at [177, 152] on select "Select Item... AG-1 R-1R R-1 R-2 MHP RM-1 RM-3 C-1 C-2 I-M PUD N/A" at bounding box center [450, 146] width 565 height 18
click at [168, 137] on select "Select Item... AG-1 R-1R R-1 R-2 MHP RM-1 RM-3 C-1 C-2 I-M PUD N/A" at bounding box center [450, 146] width 565 height 18
select select "a4366e26-0f82-401b-a682-956e4112ff86"
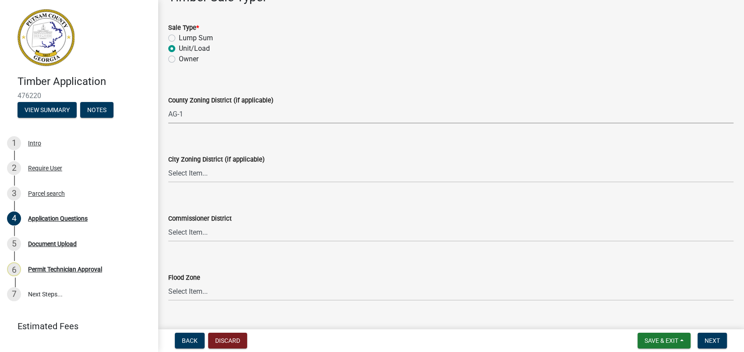
scroll to position [1279, 0]
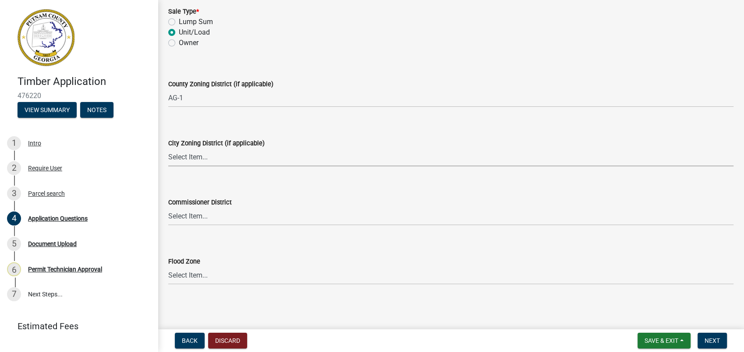
click at [190, 156] on select "Select Item... A-1 A-2 R-1 R-2 R-3 R-4 MHP C-1 C-2 I-1 I-2 DB FH H-P N/A" at bounding box center [450, 157] width 565 height 18
click at [168, 148] on select "Select Item... A-1 A-2 R-1 R-2 R-3 R-4 MHP C-1 C-2 I-1 I-2 DB FH H-P N/A" at bounding box center [450, 157] width 565 height 18
select select "83394b22-4a11-496c-8e5c-75ade2e72faf"
click at [180, 102] on select "Select Item... AG-1 R-1R R-1 R-2 MHP RM-1 RM-3 C-1 C-2 I-M PUD N/A" at bounding box center [450, 98] width 565 height 18
click at [168, 89] on select "Select Item... AG-1 R-1R R-1 R-2 MHP RM-1 RM-3 C-1 C-2 I-M PUD N/A" at bounding box center [450, 98] width 565 height 18
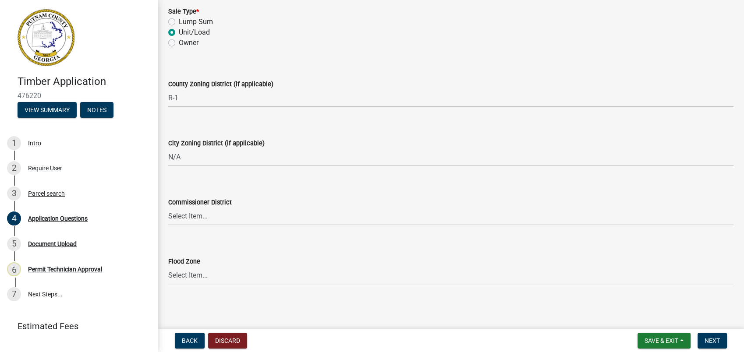
select select "34fe85c2-5f76-4343-b6bb-8ca387e0bed7"
drag, startPoint x: 710, startPoint y: 337, endPoint x: 709, endPoint y: 323, distance: 13.6
click at [708, 332] on nav "Back Discard Save & Exit Save Save & Exit Next" at bounding box center [451, 340] width 586 height 23
click at [714, 342] on span "Next" at bounding box center [711, 340] width 15 height 7
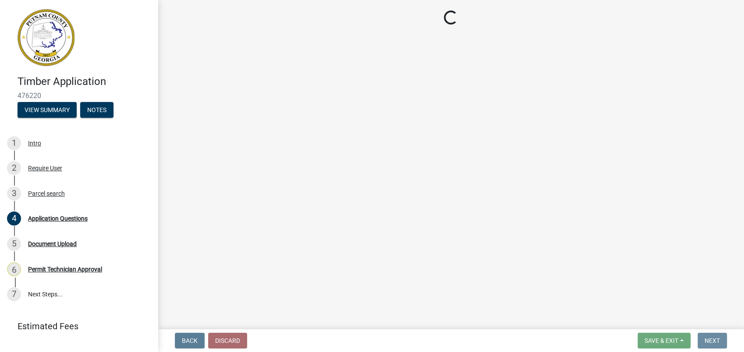
scroll to position [0, 0]
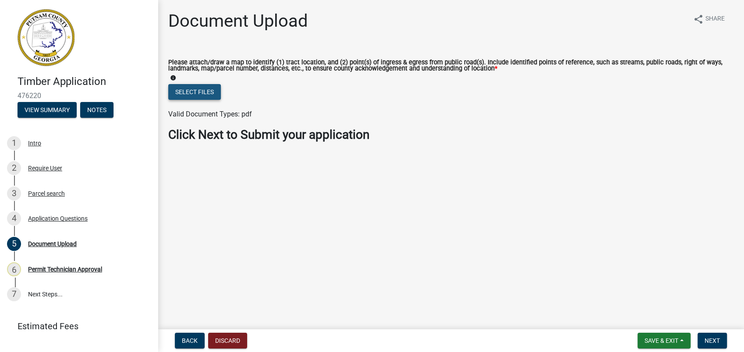
click at [198, 91] on button "Select files" at bounding box center [194, 92] width 53 height 16
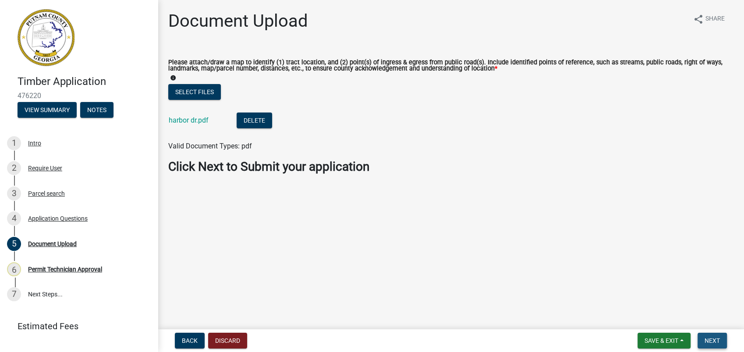
click at [708, 337] on span "Next" at bounding box center [711, 340] width 15 height 7
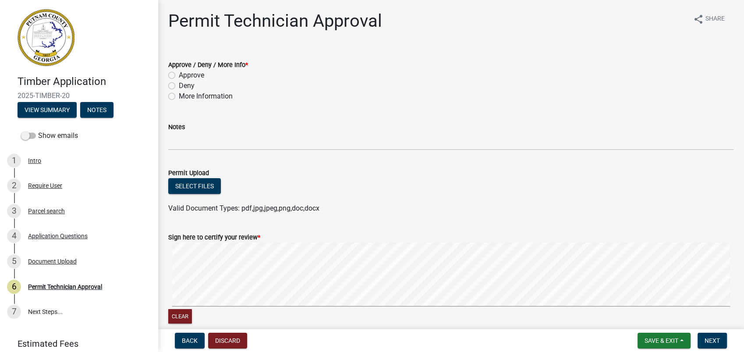
click at [179, 74] on label "Approve" at bounding box center [191, 75] width 25 height 11
click at [179, 74] on input "Approve" at bounding box center [182, 73] width 6 height 6
radio input "true"
click at [430, 311] on div "Clear" at bounding box center [450, 284] width 565 height 83
click at [704, 342] on button "Next" at bounding box center [711, 341] width 29 height 16
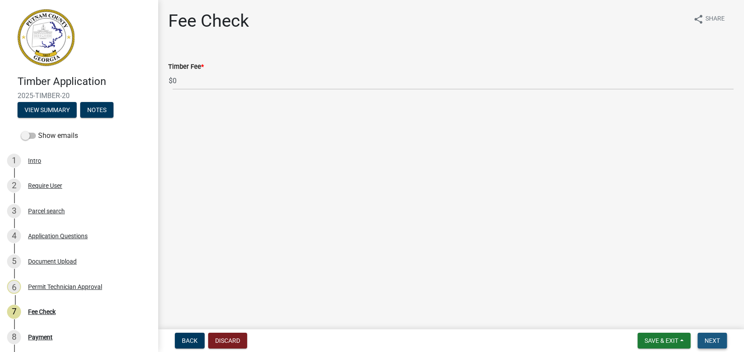
click at [703, 338] on button "Next" at bounding box center [711, 341] width 29 height 16
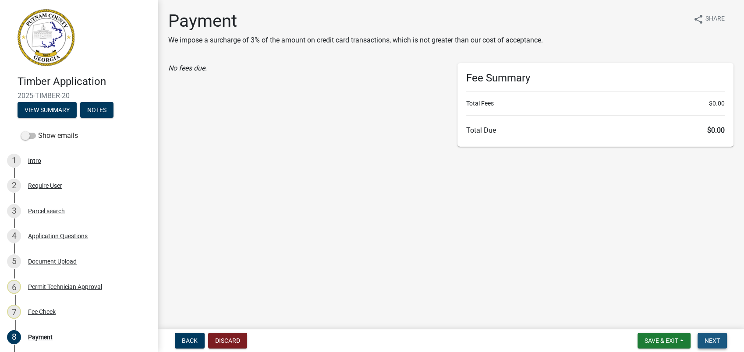
click at [707, 339] on span "Next" at bounding box center [711, 340] width 15 height 7
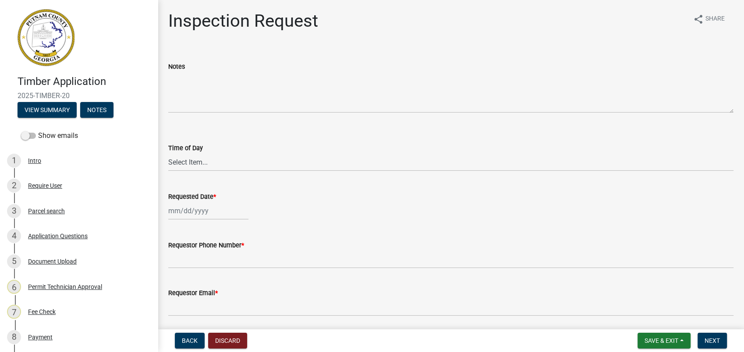
select select "9"
select select "2025"
click at [174, 216] on input "Requested Date *" at bounding box center [208, 211] width 80 height 18
click at [222, 136] on div "11" at bounding box center [219, 136] width 14 height 14
type input "09/11/2025"
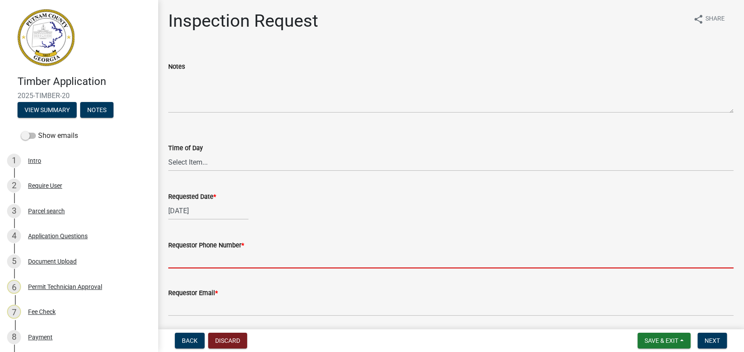
click at [181, 258] on input "Requestor Phone Number *" at bounding box center [450, 260] width 565 height 18
click at [477, 127] on div "Time of Day Select Item... AM PM" at bounding box center [450, 145] width 565 height 51
click at [184, 261] on input "Requestor Phone Number *" at bounding box center [450, 260] width 565 height 18
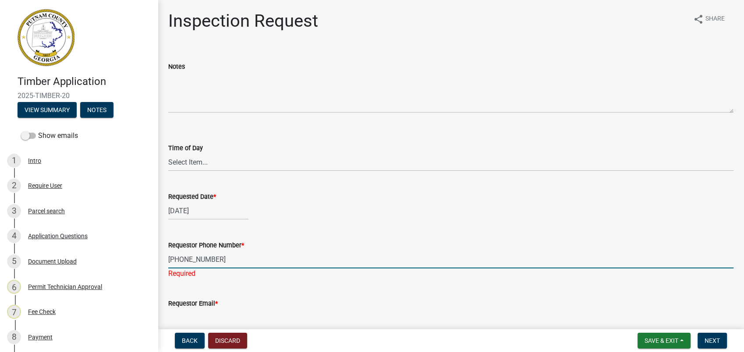
type input "478-232-2353"
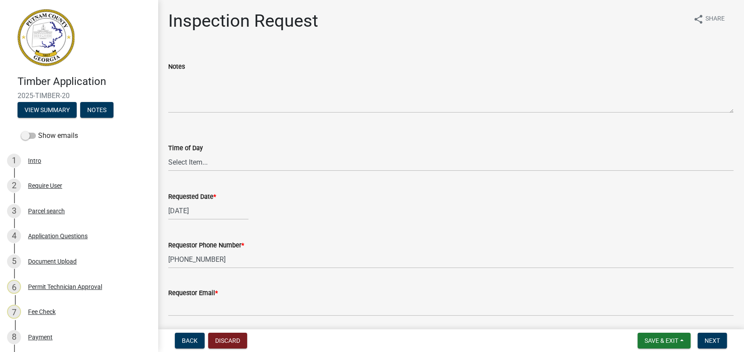
click at [326, 230] on div "Requestor Phone Number * 478-232-2353" at bounding box center [450, 248] width 565 height 41
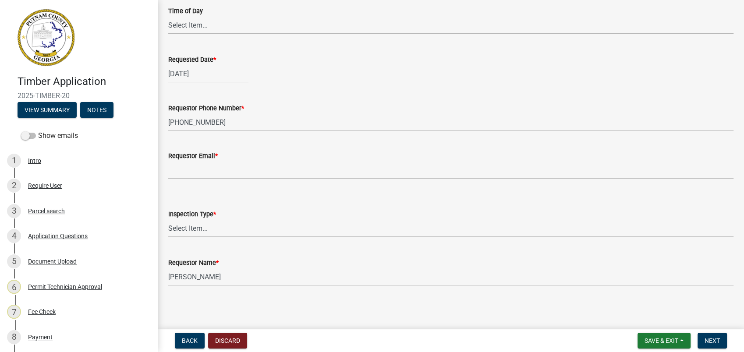
scroll to position [138, 0]
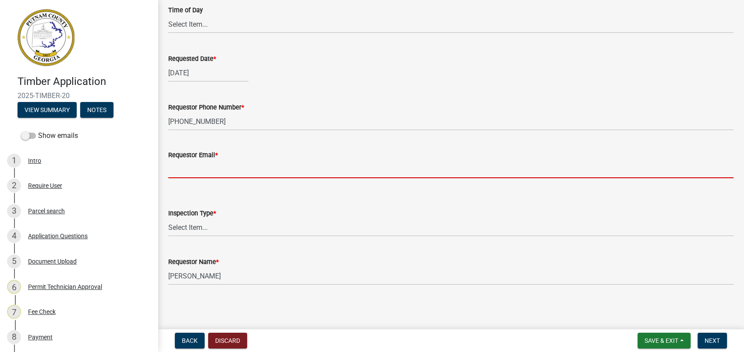
click at [175, 174] on input "Requestor Email *" at bounding box center [450, 169] width 565 height 18
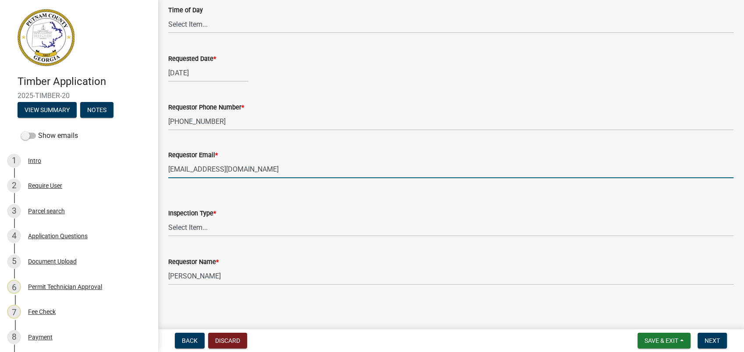
type input "jaymccall111@hotmail.com"
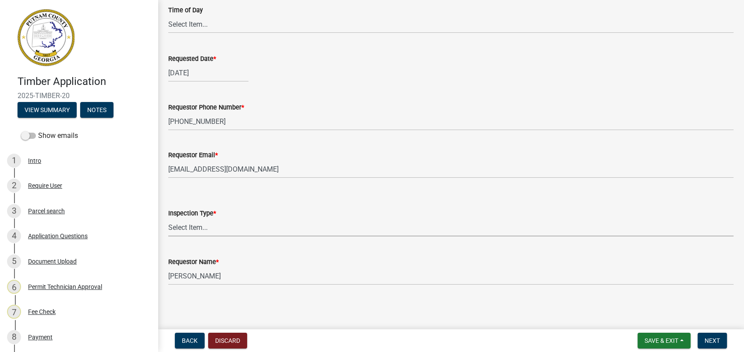
click at [202, 235] on select "Select Item... Site Inspection" at bounding box center [450, 228] width 565 height 18
click at [168, 219] on select "Select Item... Site Inspection" at bounding box center [450, 228] width 565 height 18
select select "cd9bca7e-17b8-4288-b043-0b531dfce574"
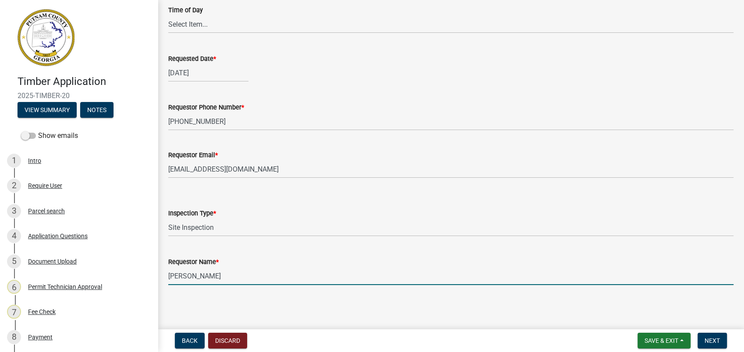
click at [196, 277] on input "Dorothy Evans" at bounding box center [450, 276] width 565 height 18
drag, startPoint x: 217, startPoint y: 278, endPoint x: 142, endPoint y: 283, distance: 75.5
click at [142, 283] on div "Timber Application 2025-TIMBER-20 View Summary Notes Show emails 1 Intro 2 Requ…" at bounding box center [372, 176] width 744 height 352
type input "Jay McCall"
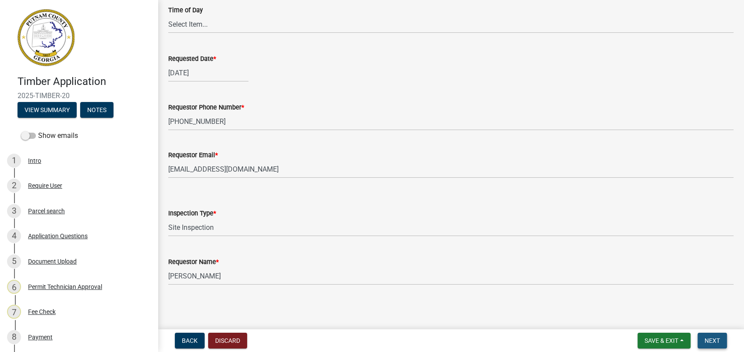
click at [704, 337] on span "Next" at bounding box center [711, 340] width 15 height 7
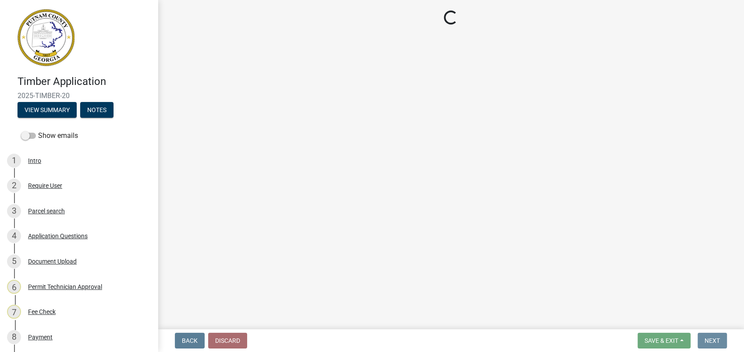
scroll to position [0, 0]
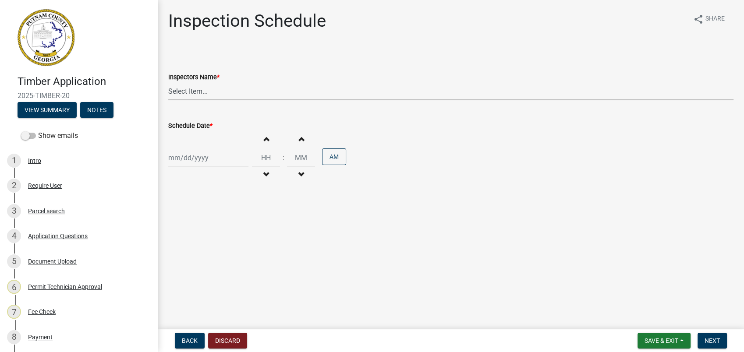
click at [172, 91] on select "Select Item... mrivera (Michele Rivera) StephanieM (Stephanie Morris ) QGrissom…" at bounding box center [450, 91] width 565 height 18
select select "af3c6edf-34d7-49be-824e-99d5d0a3954f"
click at [168, 82] on select "Select Item... mrivera (Michele Rivera) StephanieM (Stephanie Morris ) QGrissom…" at bounding box center [450, 91] width 565 height 18
select select "9"
select select "2025"
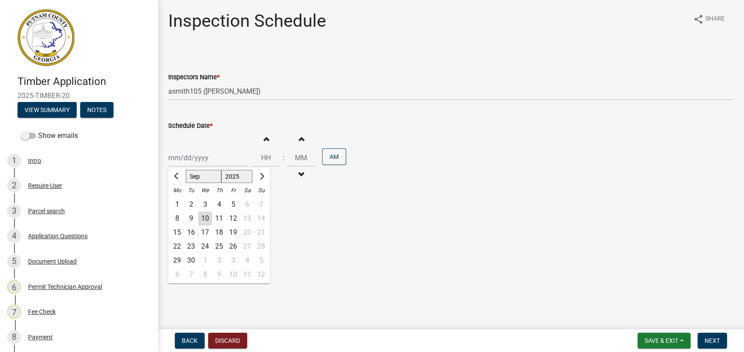
click at [188, 159] on div "Jan Feb Mar Apr May Jun Jul Aug Sep Oct Nov Dec 1525 1526 1527 1528 1529 1530 1…" at bounding box center [208, 158] width 80 height 18
click at [218, 220] on div "11" at bounding box center [219, 219] width 14 height 14
type input "09/11/2025"
click at [709, 337] on span "Next" at bounding box center [711, 340] width 15 height 7
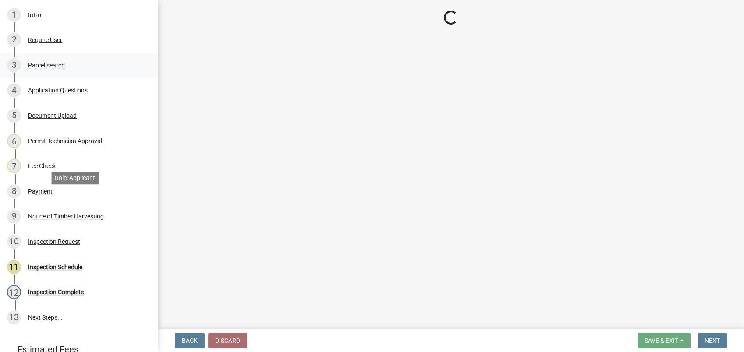
scroll to position [185, 0]
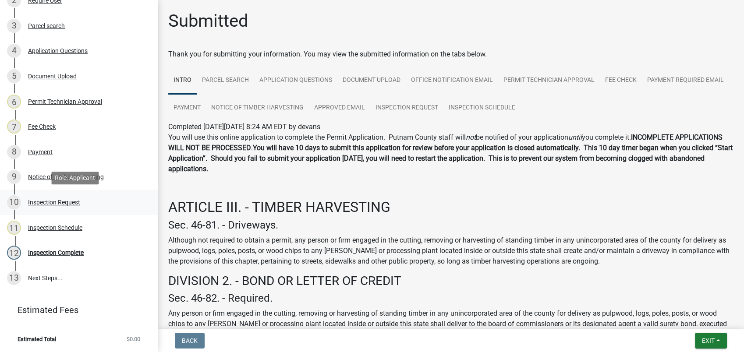
click at [67, 201] on div "Inspection Request" at bounding box center [54, 202] width 52 height 6
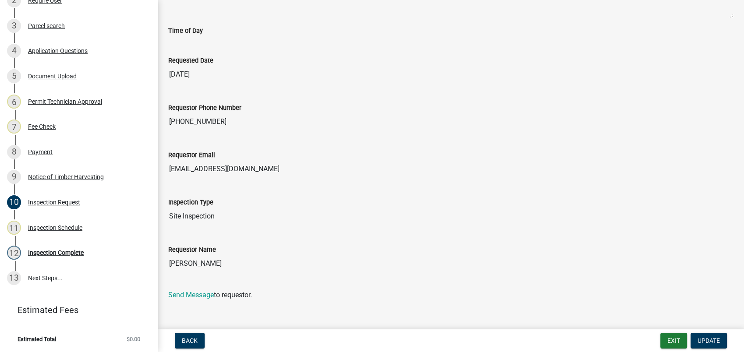
scroll to position [120, 0]
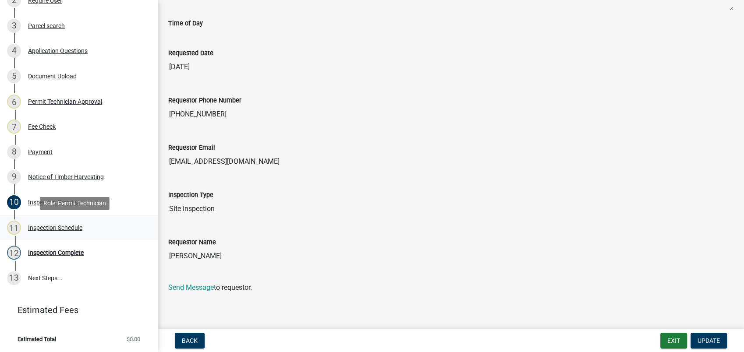
click at [65, 225] on div "Inspection Schedule" at bounding box center [55, 228] width 54 height 6
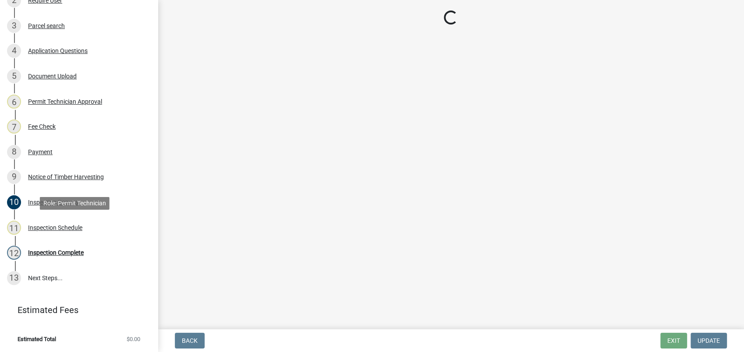
select select "af3c6edf-34d7-49be-824e-99d5d0a3954f"
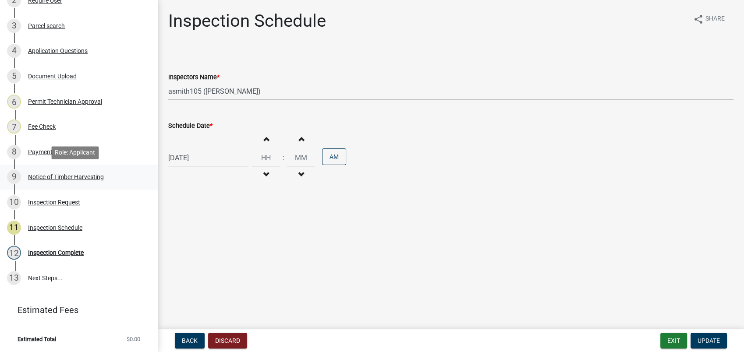
click at [67, 171] on div "9 Notice of Timber Harvesting" at bounding box center [75, 177] width 137 height 14
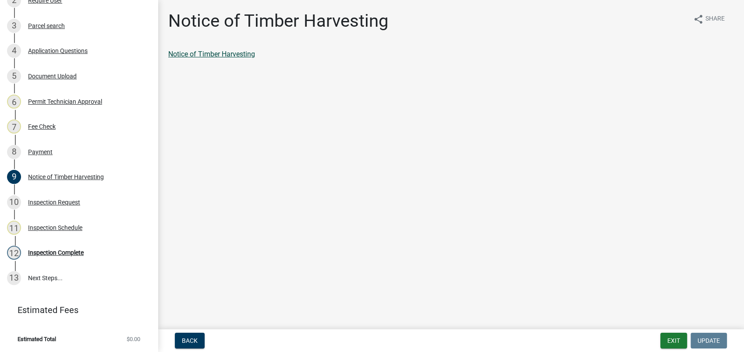
click at [206, 53] on link "Notice of Timber Harvesting" at bounding box center [211, 54] width 87 height 8
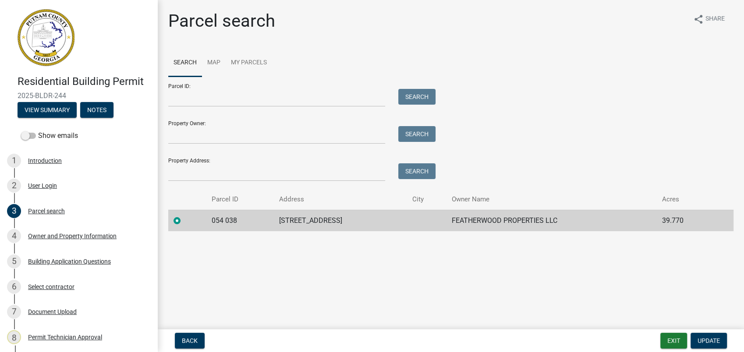
scroll to position [134, 0]
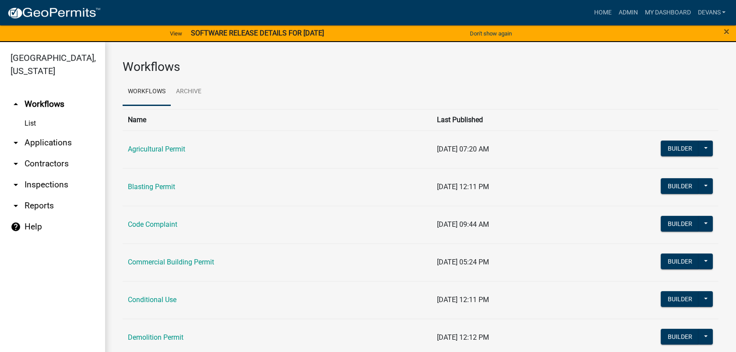
click at [46, 146] on link "arrow_drop_down Applications" at bounding box center [52, 142] width 105 height 21
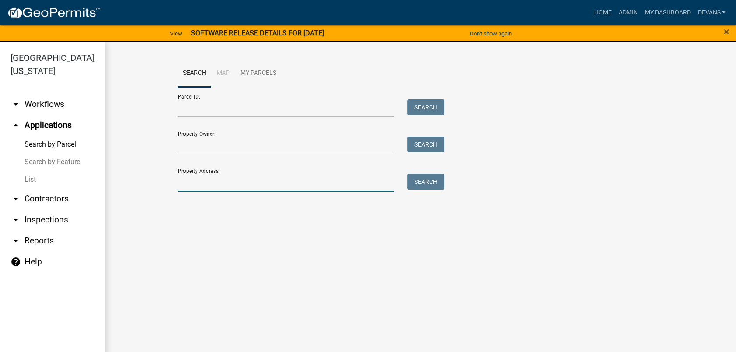
click at [202, 178] on input "Property Address:" at bounding box center [286, 183] width 217 height 18
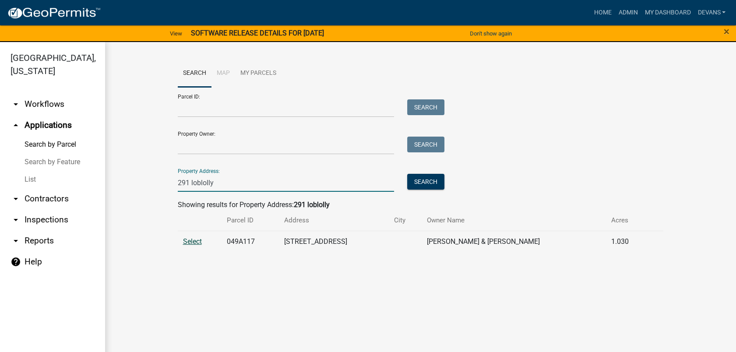
type input "291 loblolly"
click at [195, 241] on span "Select" at bounding box center [192, 241] width 19 height 8
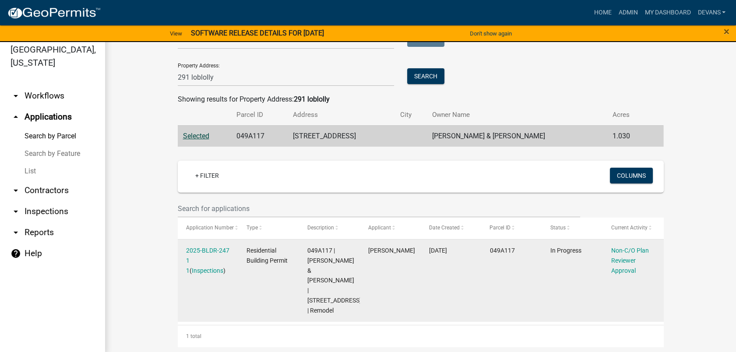
scroll to position [11, 0]
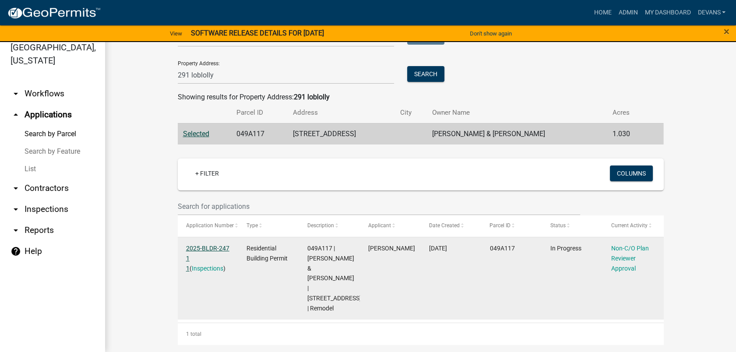
click at [196, 246] on link "2025-BLDR-247 1 1" at bounding box center [207, 258] width 43 height 27
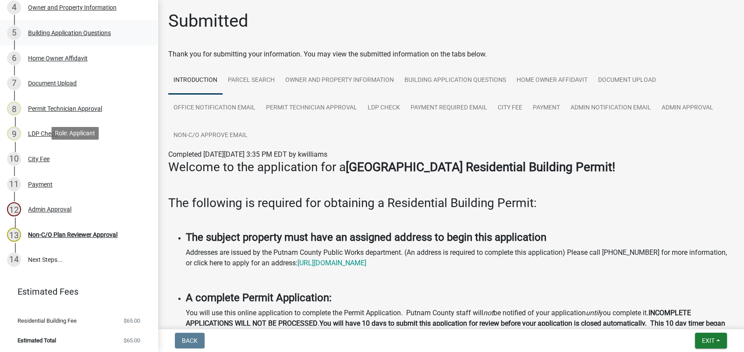
scroll to position [230, 0]
